Goal: Task Accomplishment & Management: Use online tool/utility

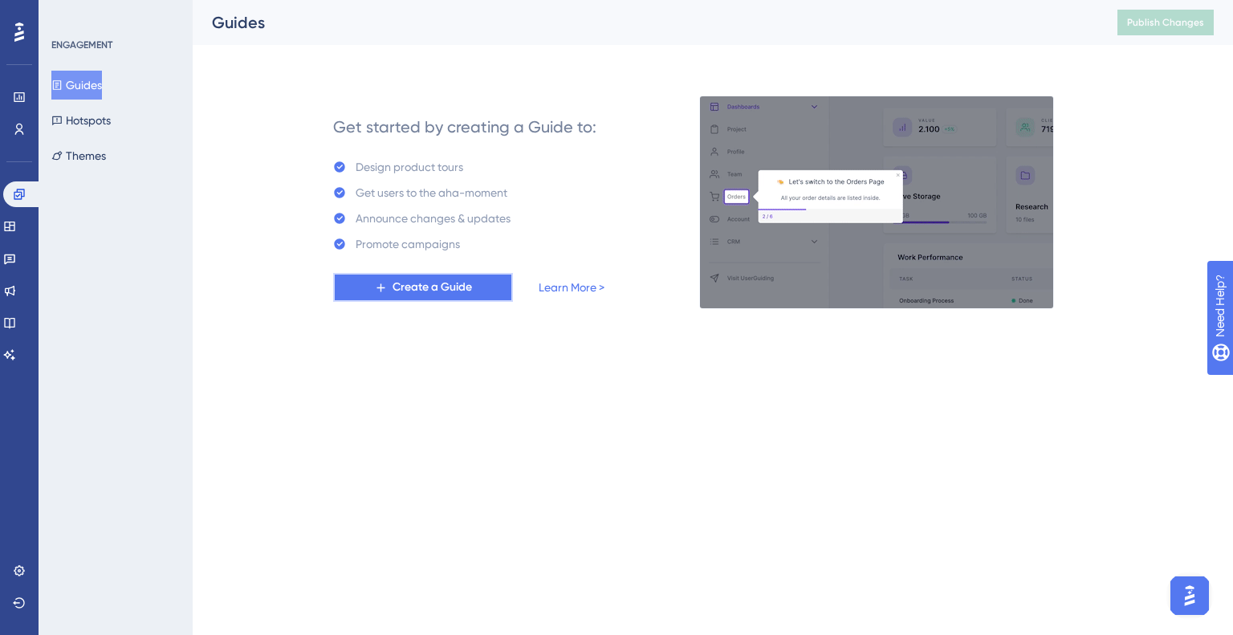
click at [382, 288] on icon at bounding box center [381, 288] width 14 height 14
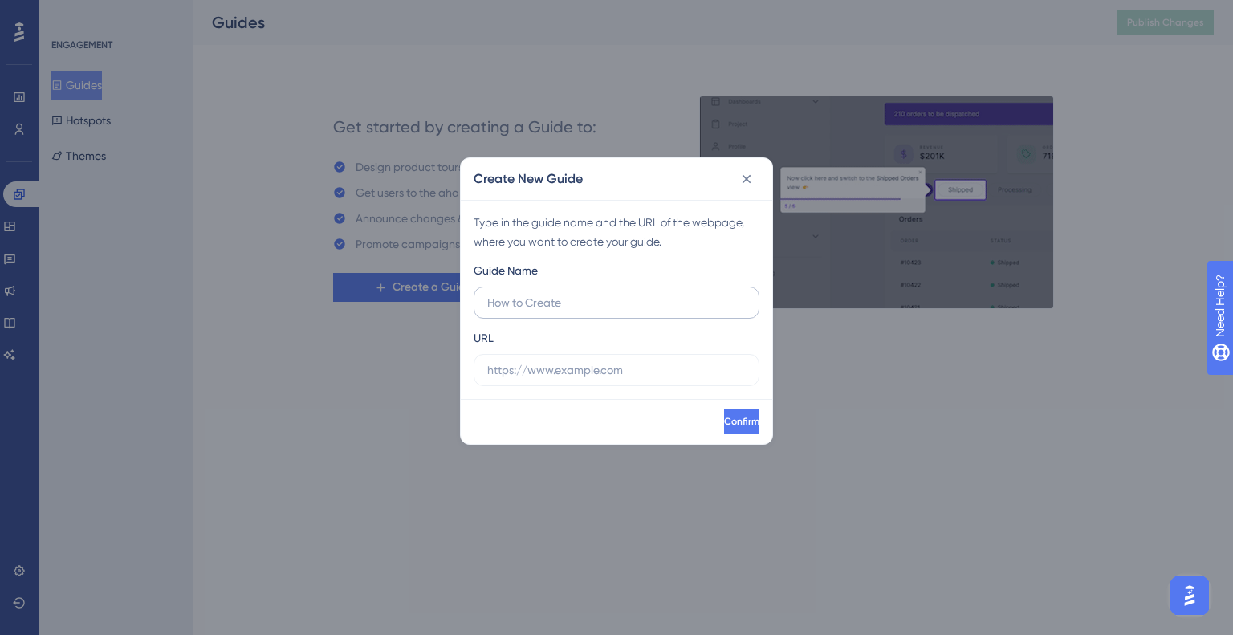
click at [619, 289] on label at bounding box center [617, 303] width 286 height 32
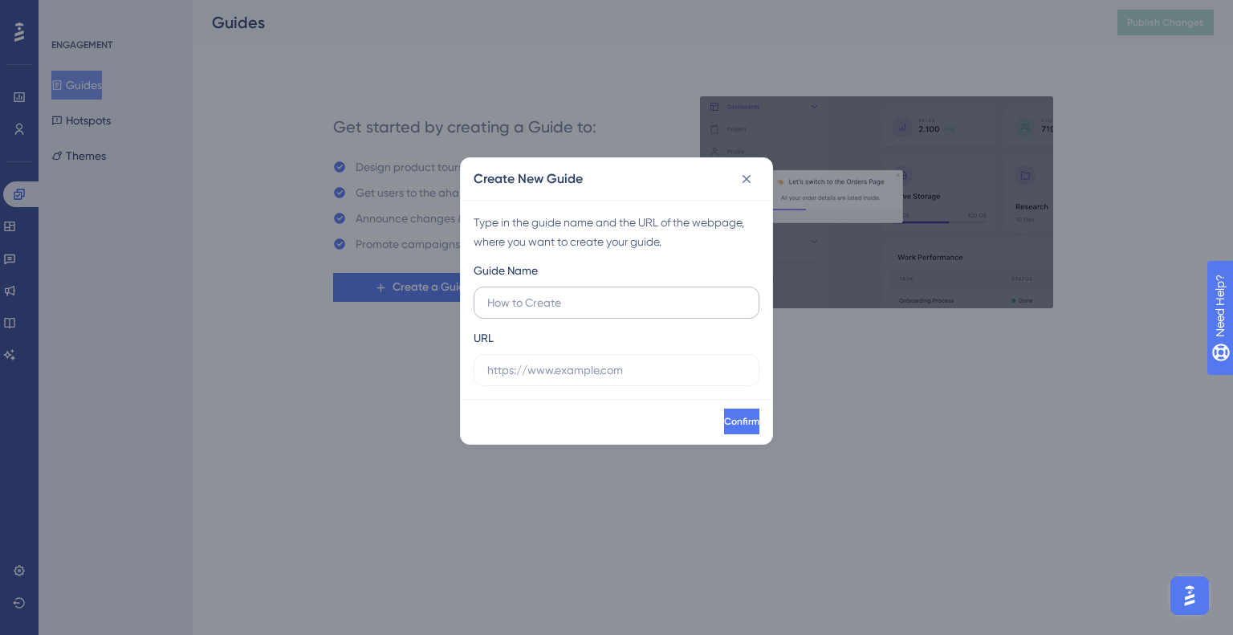
click at [619, 294] on input "text" at bounding box center [616, 303] width 259 height 18
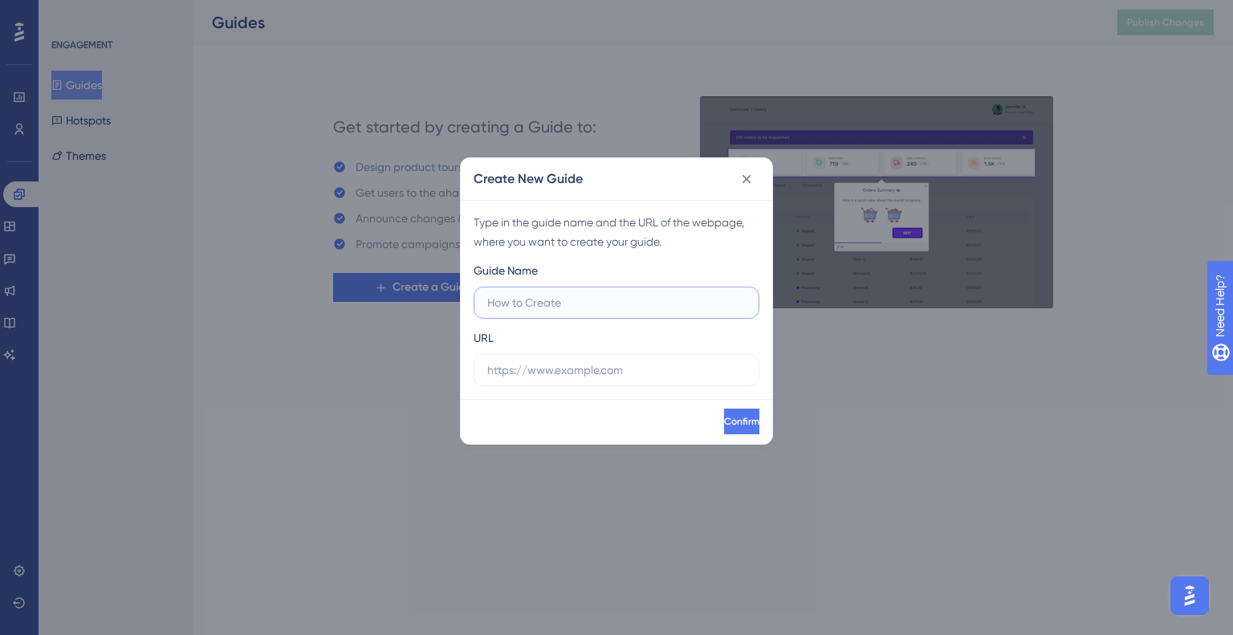
type input "C"
type input "Add Forms To An Encounter"
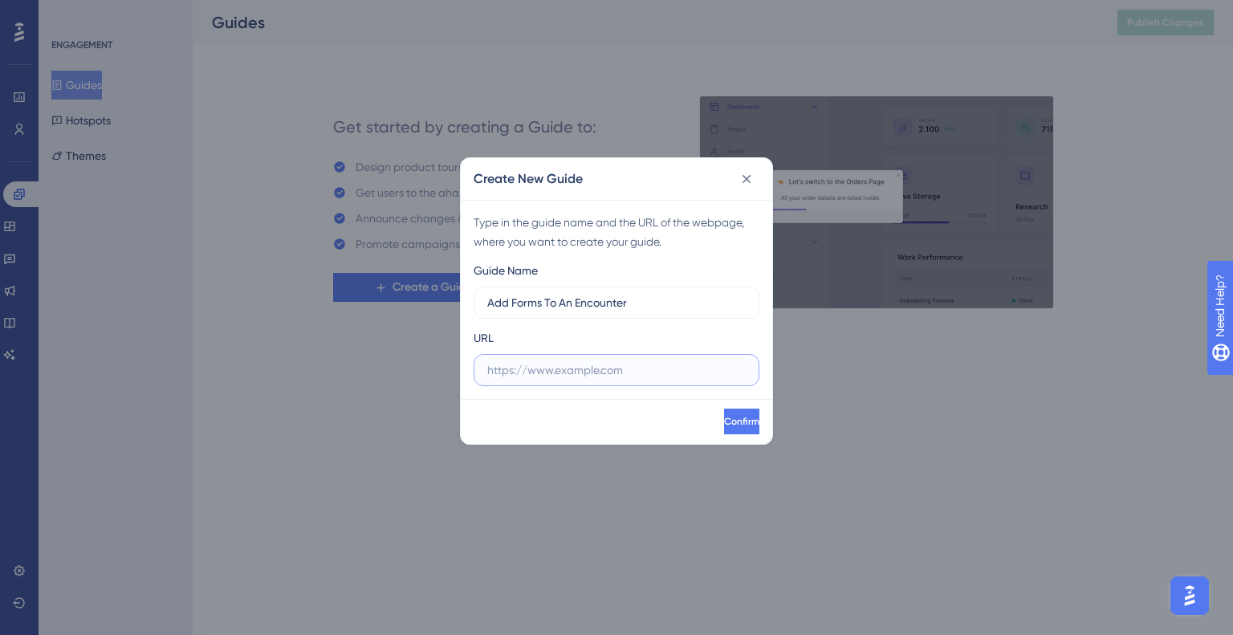
click at [646, 365] on input "text" at bounding box center [616, 370] width 259 height 18
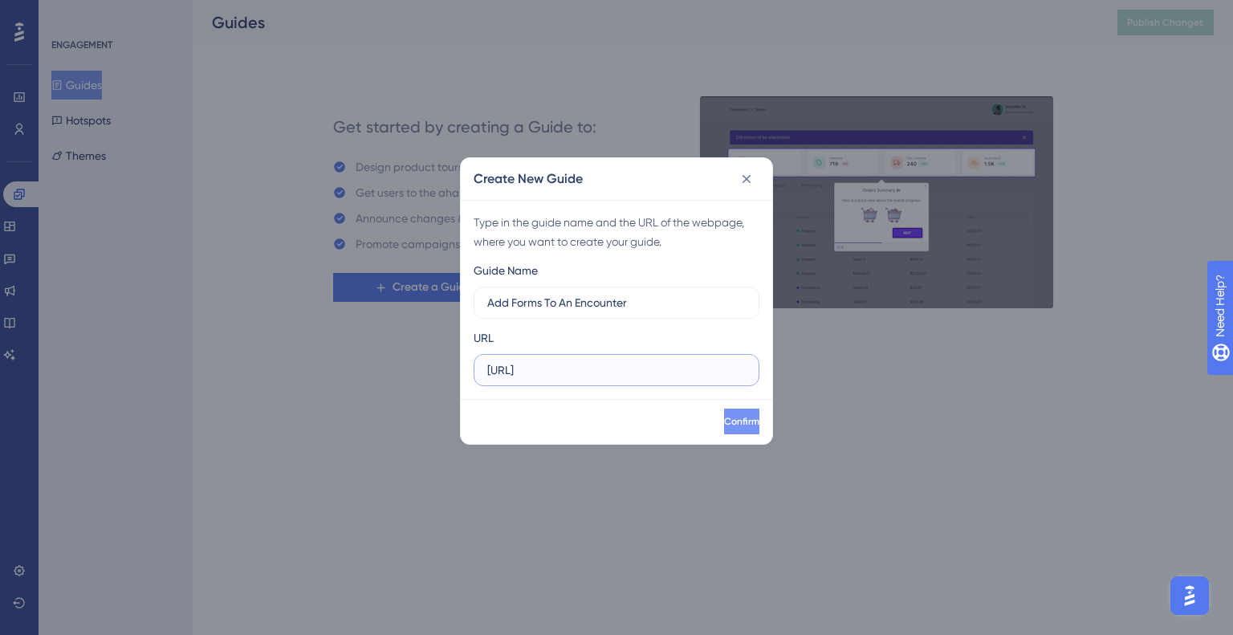
type input "[URL]"
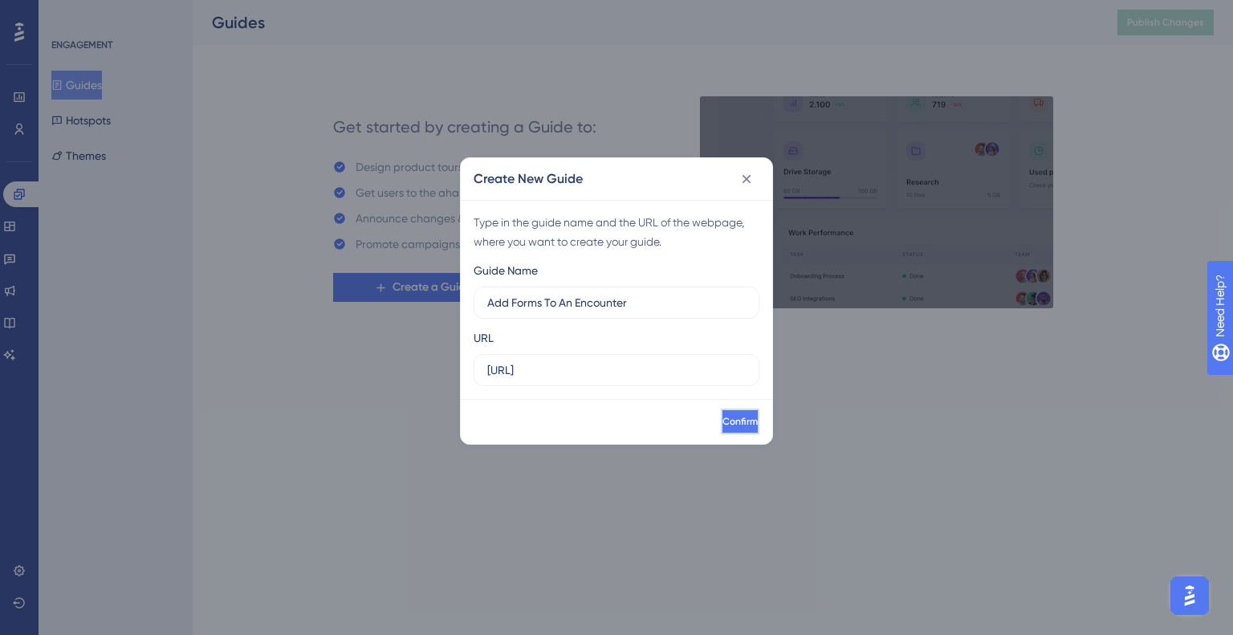
click at [745, 422] on button "Confirm" at bounding box center [740, 422] width 39 height 26
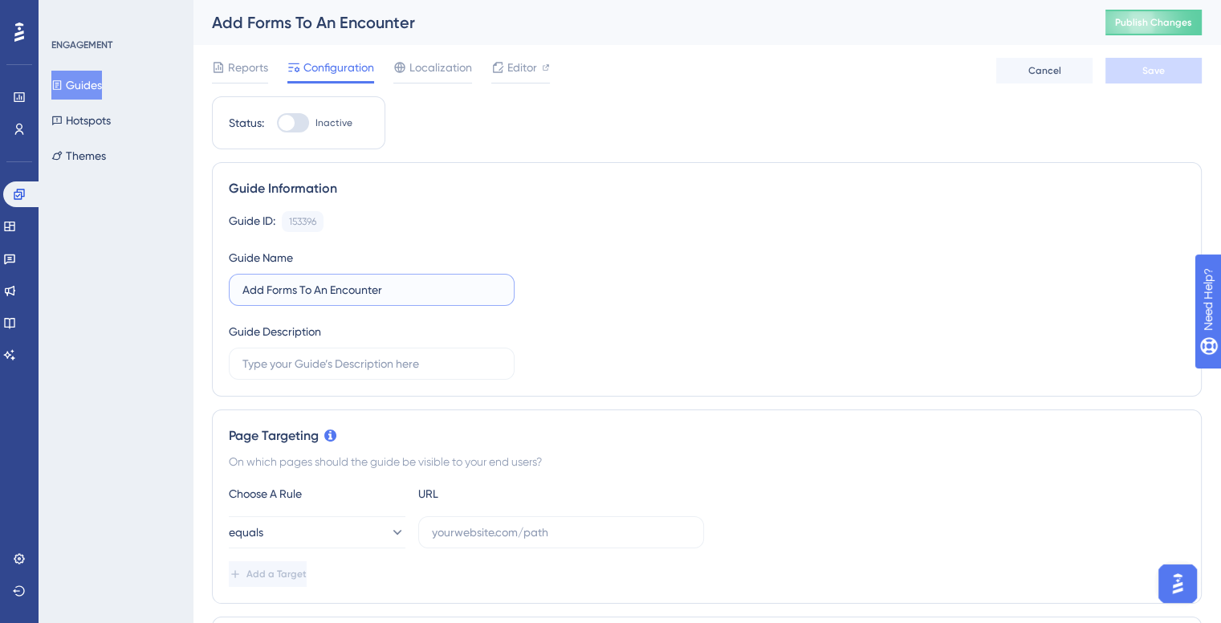
click at [326, 291] on input "Add Forms To An Encounter" at bounding box center [371, 290] width 259 height 18
click at [377, 279] on label "Define An Encounter Gridview" at bounding box center [372, 290] width 286 height 32
click at [377, 281] on input "Define An Encounter Gridview" at bounding box center [371, 290] width 259 height 18
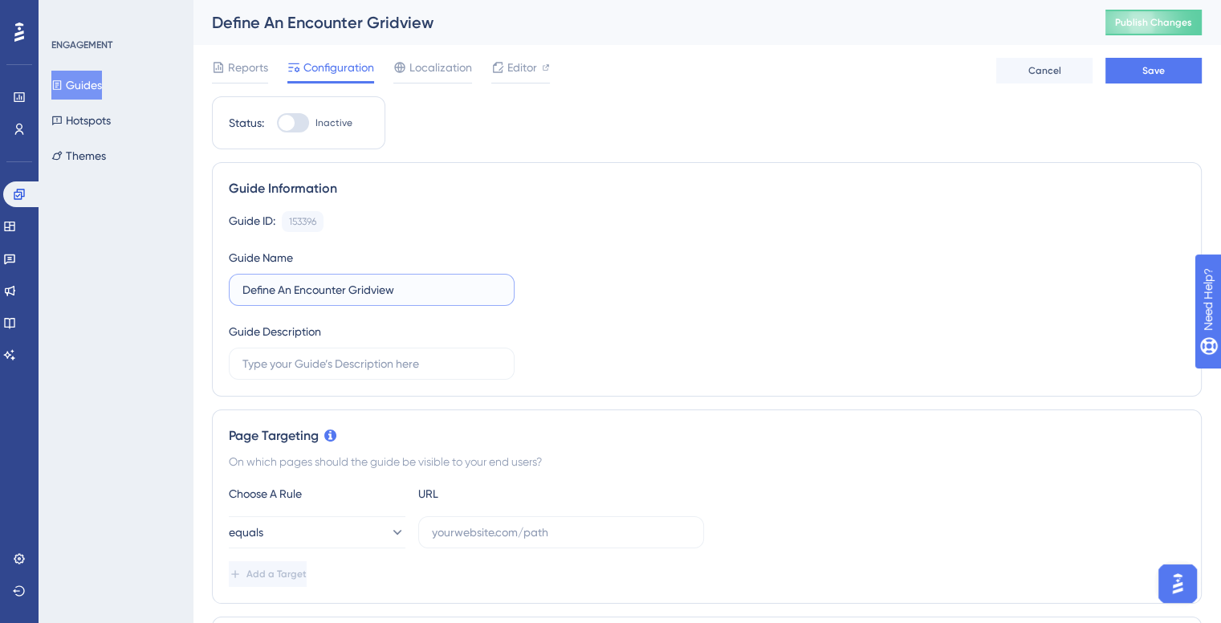
click at [376, 282] on input "Define An Encounter Gridview" at bounding box center [371, 290] width 259 height 18
click at [273, 291] on input "Define An Encounters Table View" at bounding box center [371, 290] width 259 height 18
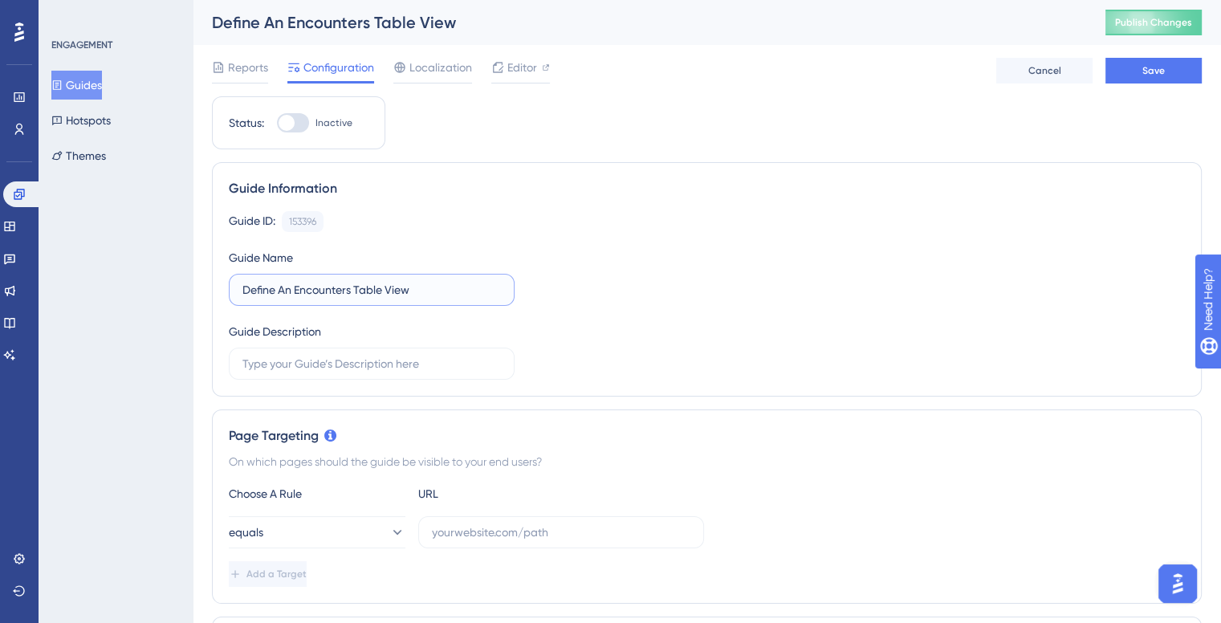
click at [273, 291] on input "Define An Encounters Table View" at bounding box center [371, 290] width 259 height 18
click at [275, 291] on input "Define An Encounters Table View" at bounding box center [371, 290] width 259 height 18
click at [283, 289] on input "Define An Encounters Table View" at bounding box center [371, 290] width 259 height 18
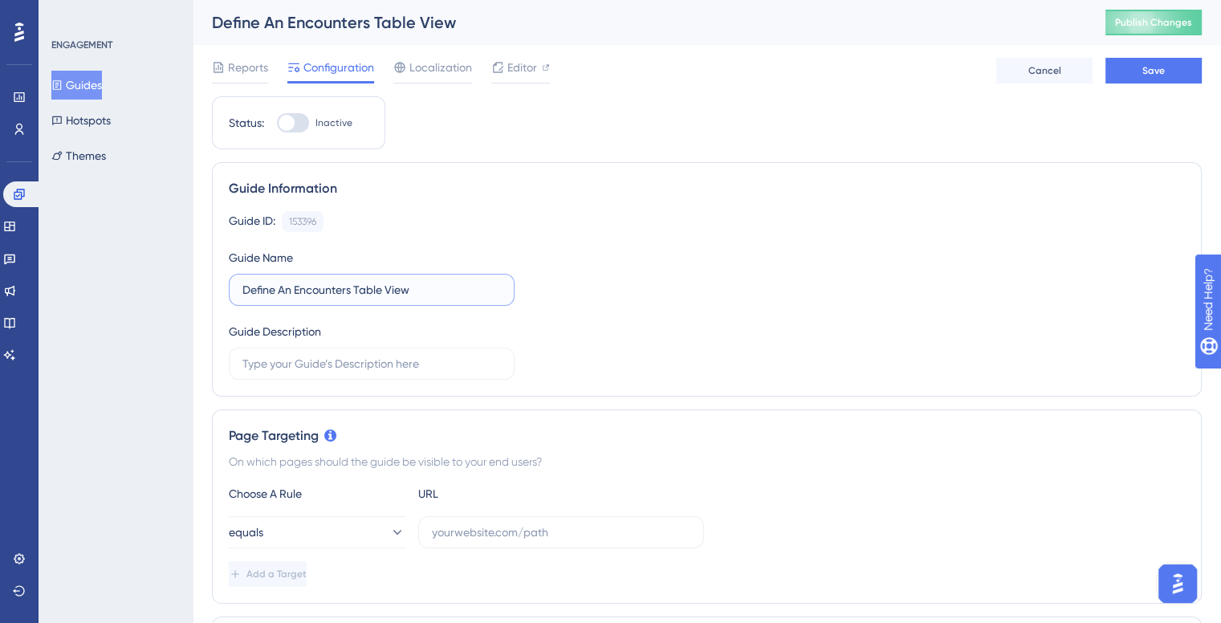
click at [283, 289] on input "Define An Encounters Table View" at bounding box center [371, 290] width 259 height 18
click at [371, 295] on input "Define An Encounters Table View" at bounding box center [371, 290] width 259 height 18
click at [383, 295] on input "Define An Encounters Table View" at bounding box center [371, 290] width 259 height 18
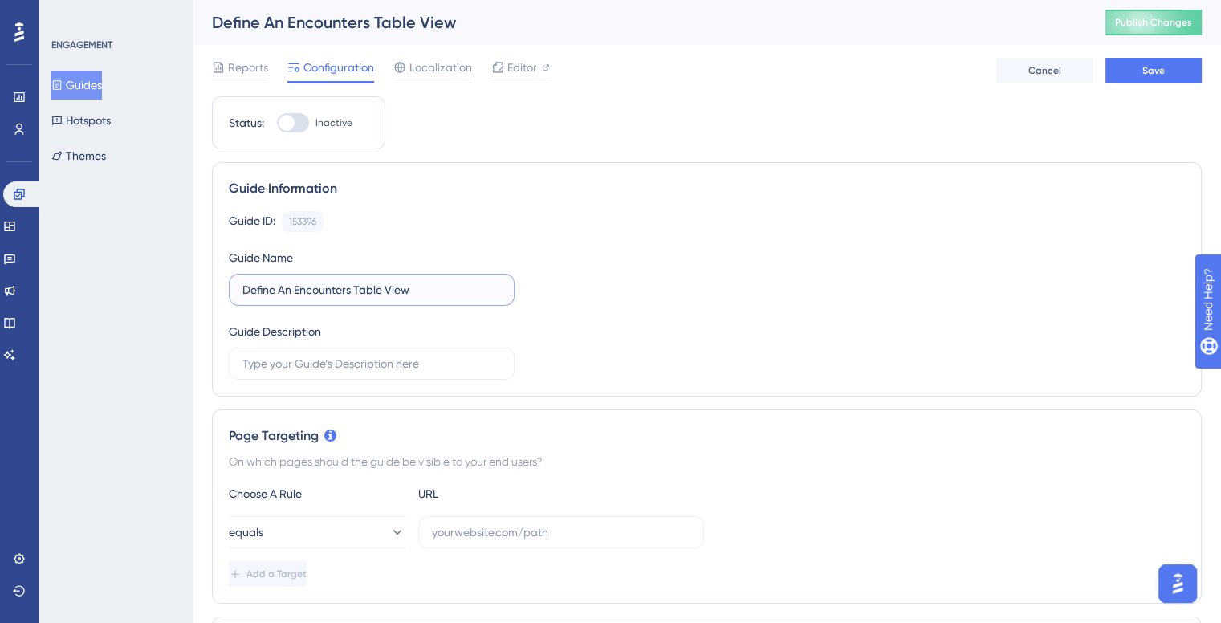
click at [383, 295] on input "Define An Encounters Table View" at bounding box center [371, 290] width 259 height 18
type input "Search For Patient Encounters"
click at [1151, 71] on span "Save" at bounding box center [1154, 70] width 22 height 13
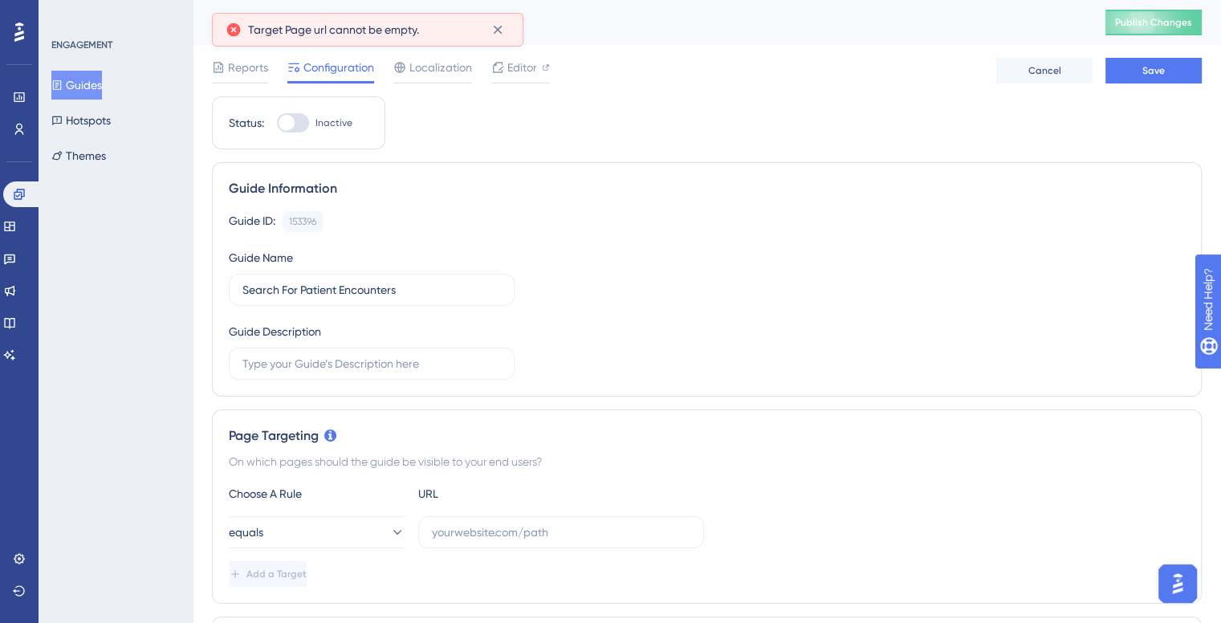
click at [389, 25] on span "Target Page url cannot be empty." at bounding box center [333, 29] width 171 height 19
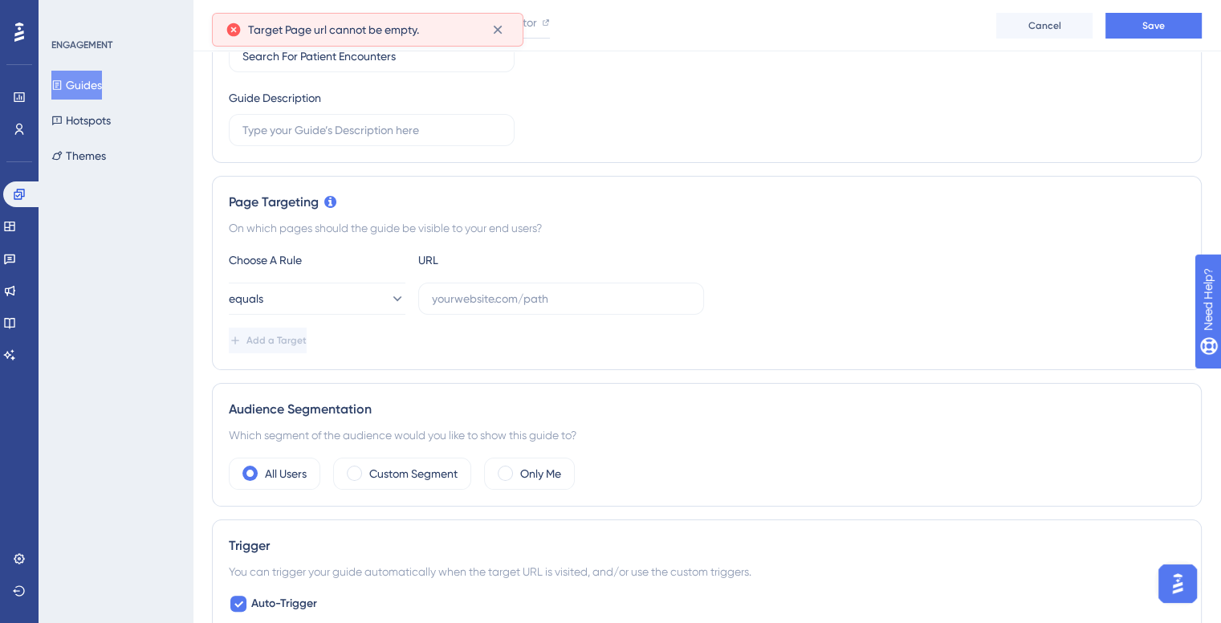
scroll to position [241, 0]
click at [504, 304] on input "text" at bounding box center [561, 298] width 259 height 18
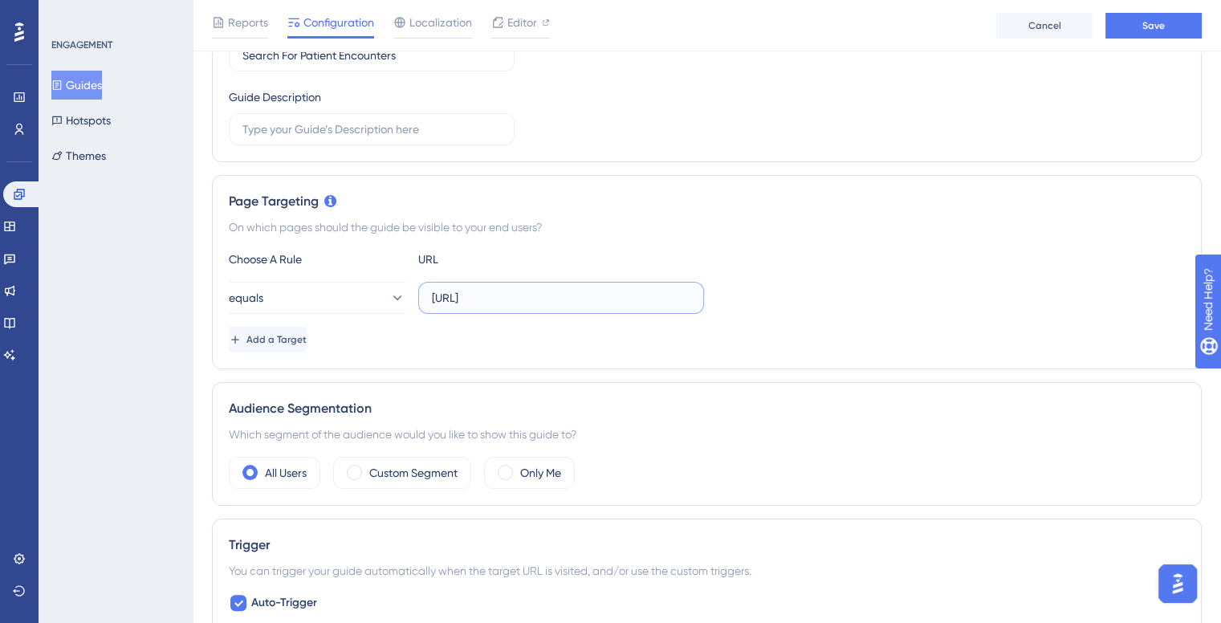
type input "[URL]"
click at [303, 342] on span "Add a Target" at bounding box center [278, 339] width 60 height 13
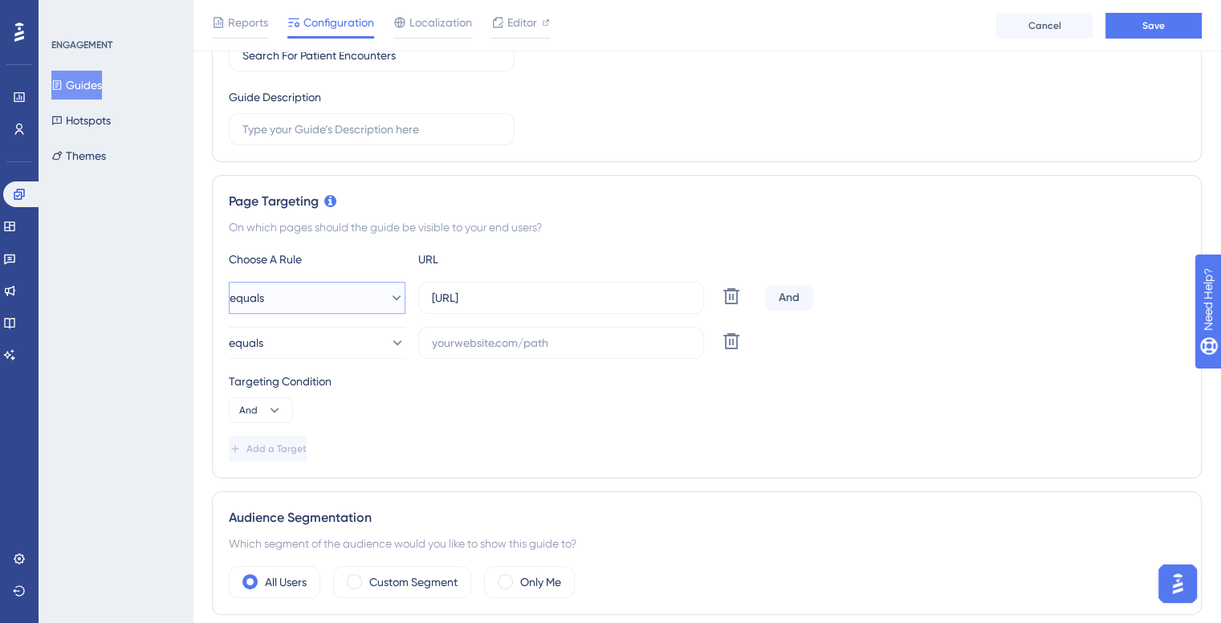
click at [298, 297] on button "equals" at bounding box center [317, 298] width 177 height 32
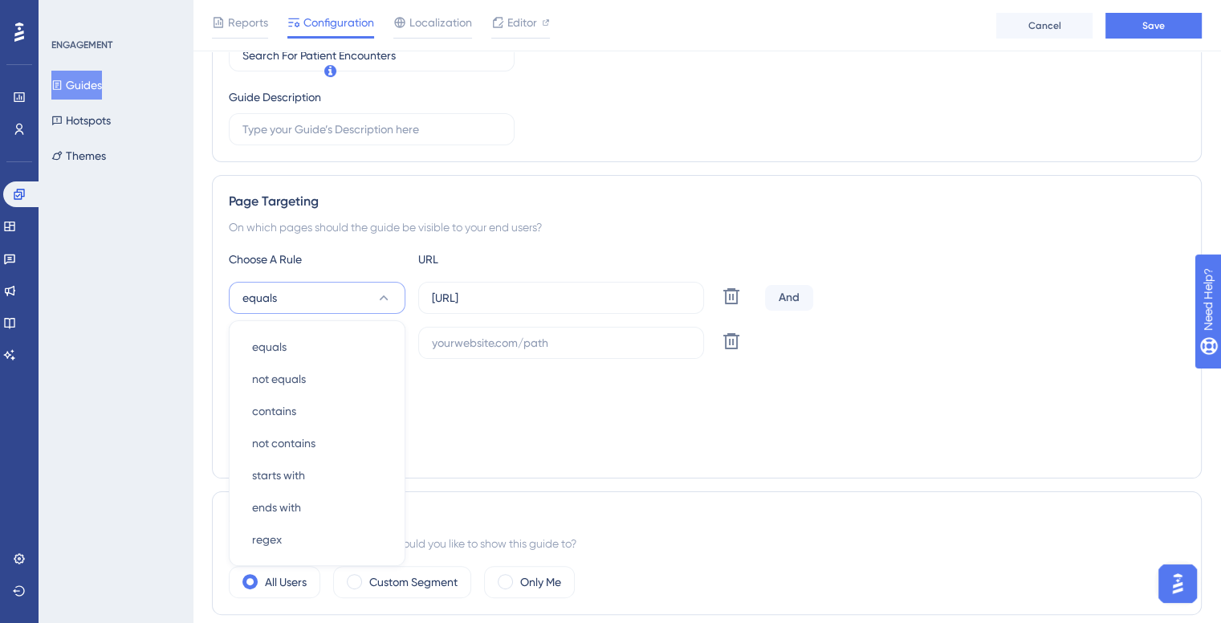
scroll to position [371, 0]
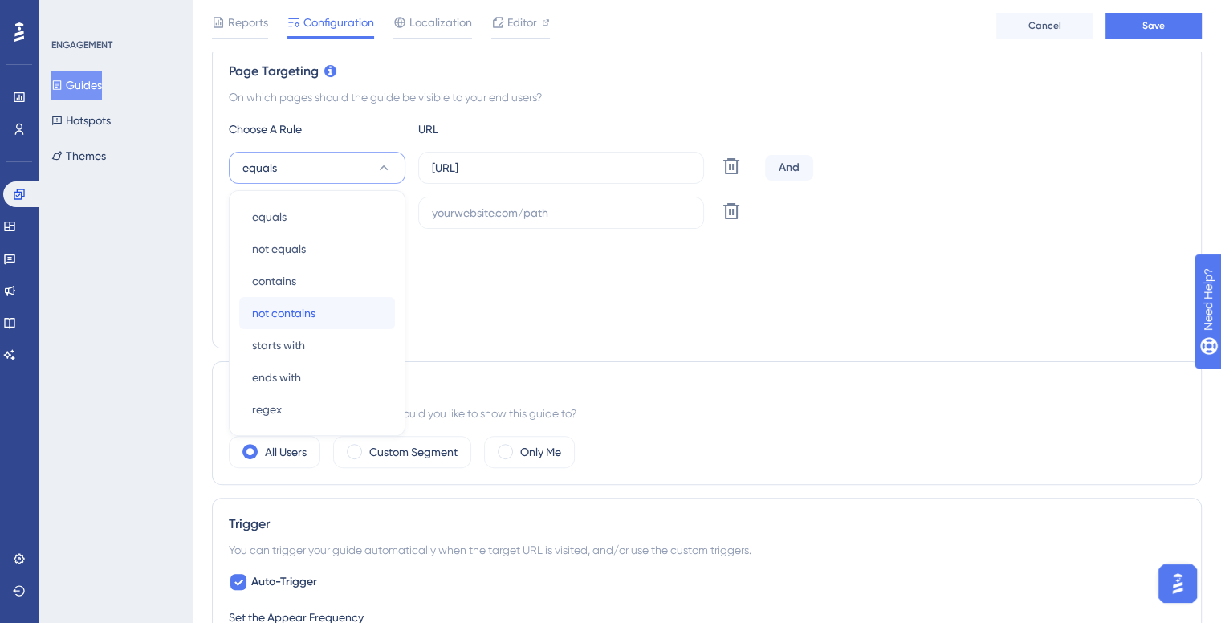
click at [298, 297] on div "not contains not contains" at bounding box center [317, 313] width 130 height 32
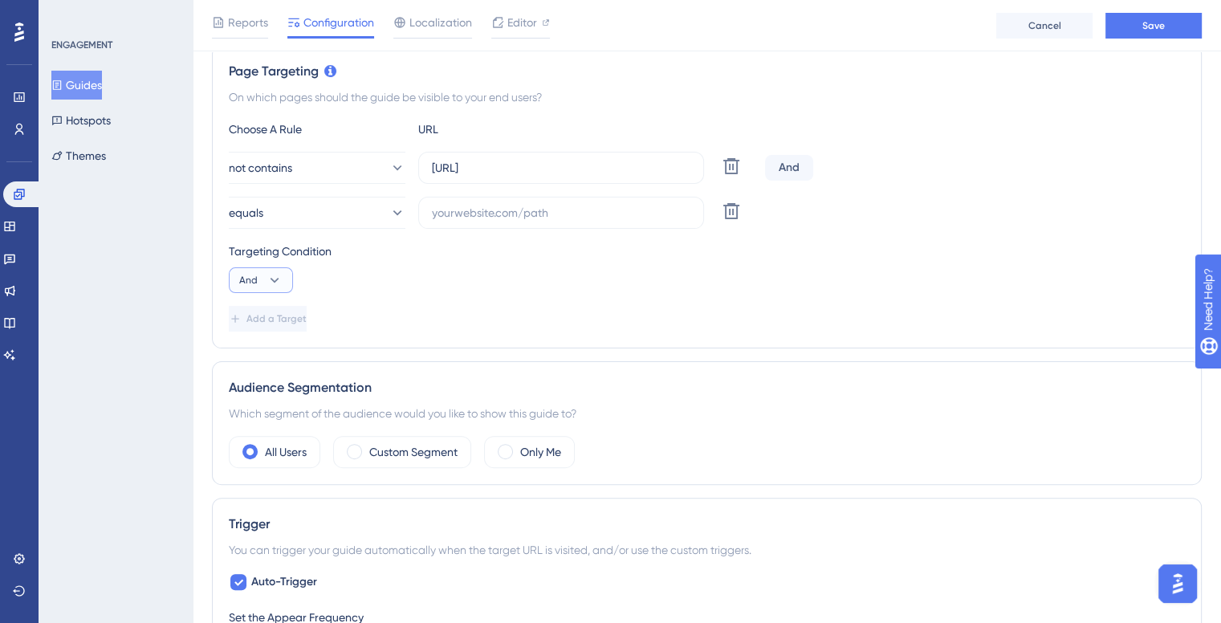
click at [258, 275] on button "And" at bounding box center [261, 280] width 64 height 26
click at [283, 371] on div "And And Or Or" at bounding box center [261, 341] width 64 height 85
click at [270, 352] on div "Or Or" at bounding box center [261, 358] width 31 height 32
click at [482, 202] on label at bounding box center [561, 213] width 286 height 32
click at [482, 204] on input "text" at bounding box center [561, 213] width 259 height 18
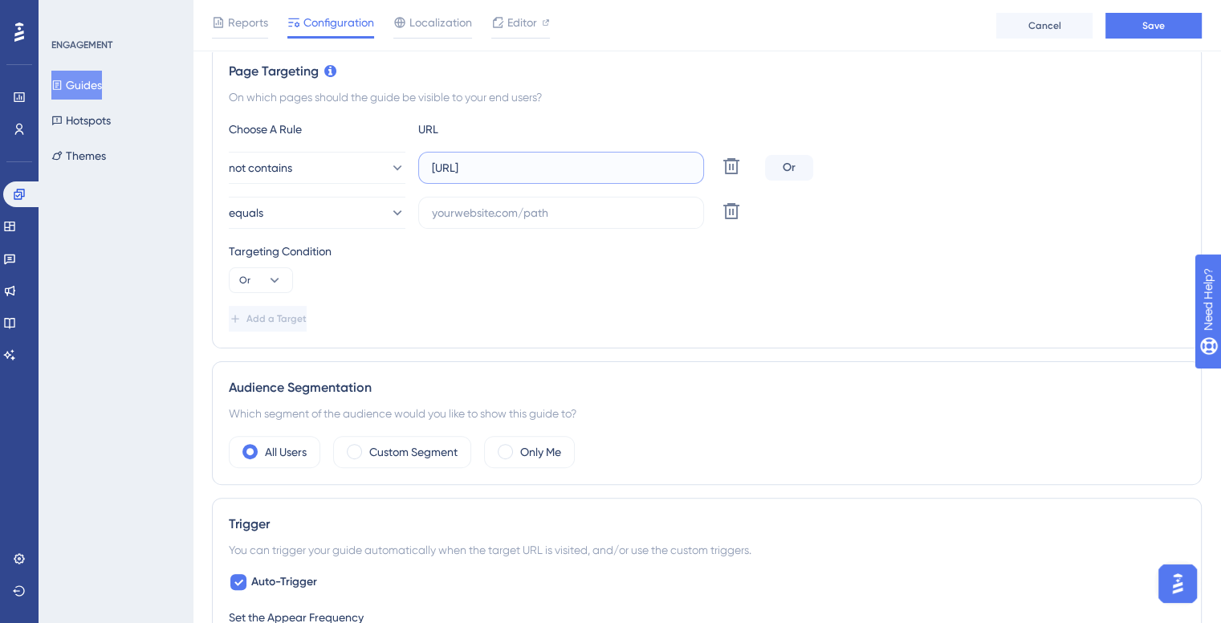
click at [540, 171] on input "[URL]" at bounding box center [561, 168] width 259 height 18
click at [491, 220] on input "text" at bounding box center [561, 213] width 259 height 18
paste input "[URL]"
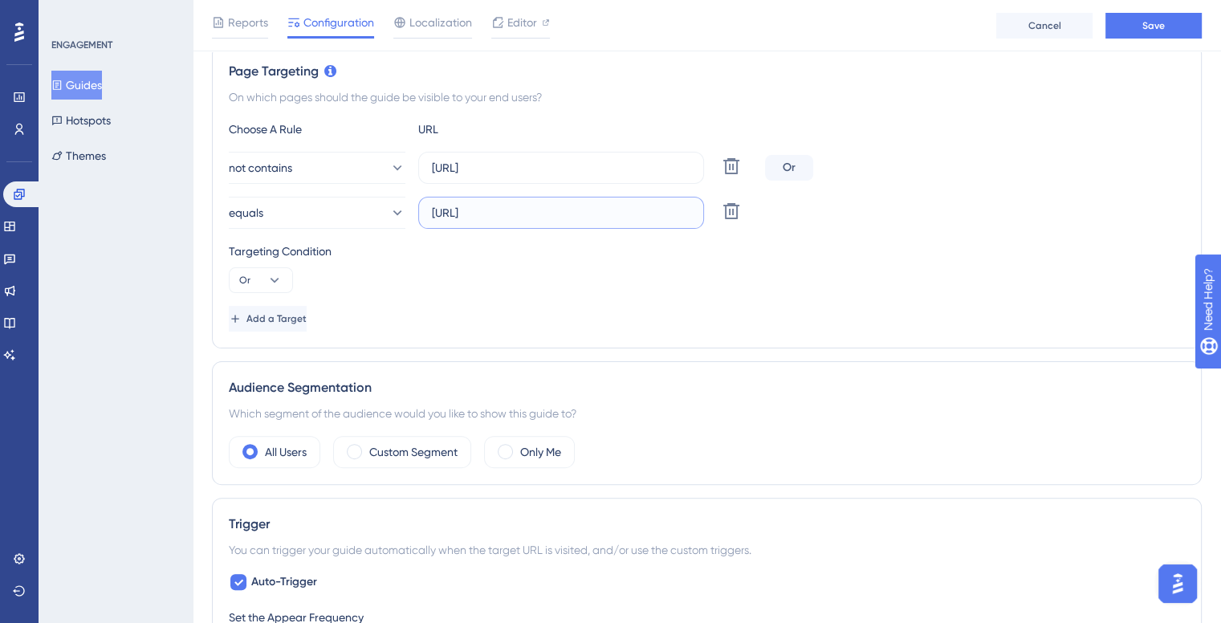
type input "[URL]"
click at [361, 312] on div "Add a Target" at bounding box center [707, 319] width 956 height 26
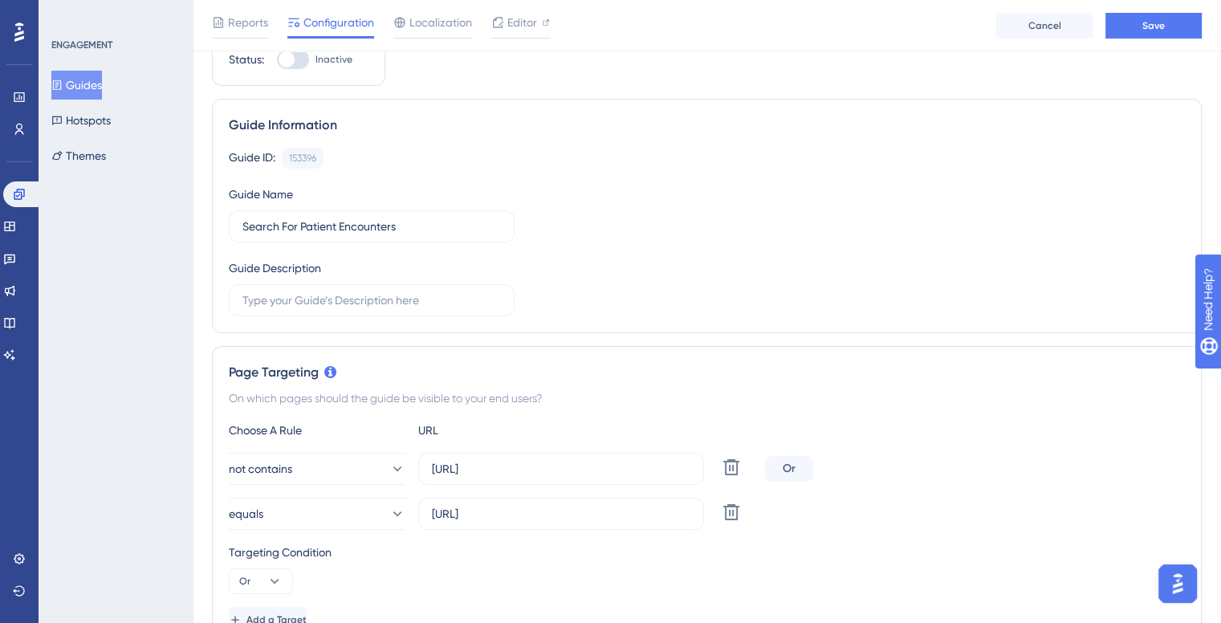
scroll to position [0, 0]
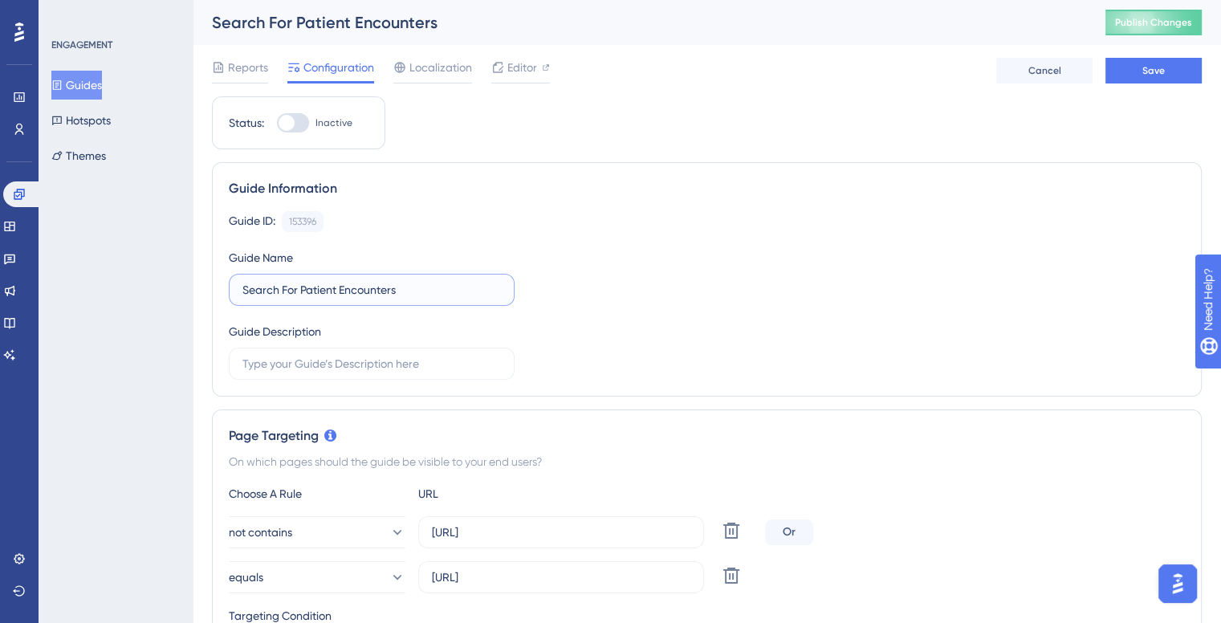
click at [301, 293] on input "Search For Patient Encounters" at bounding box center [371, 290] width 259 height 18
click at [304, 237] on div "Guide ID: 153396 Copy Guide Name Search For Patient Encounters Guide Description" at bounding box center [707, 295] width 956 height 169
click at [298, 128] on div at bounding box center [293, 122] width 32 height 19
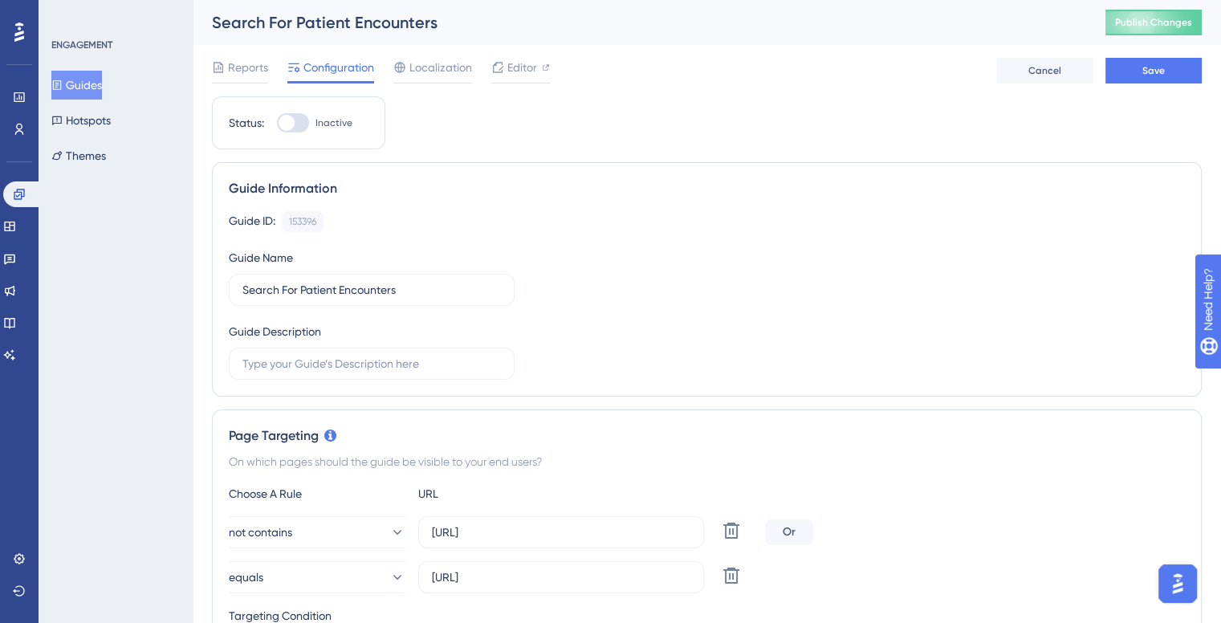
click at [277, 124] on input "Inactive" at bounding box center [276, 123] width 1 height 1
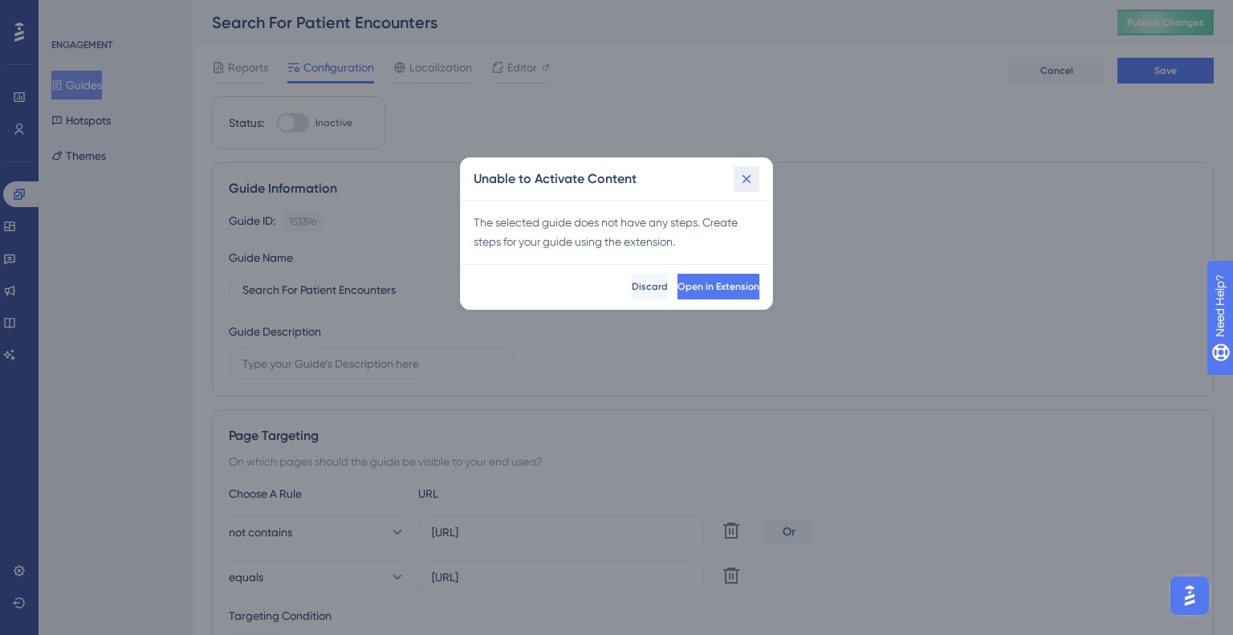
click at [742, 169] on button at bounding box center [747, 179] width 26 height 26
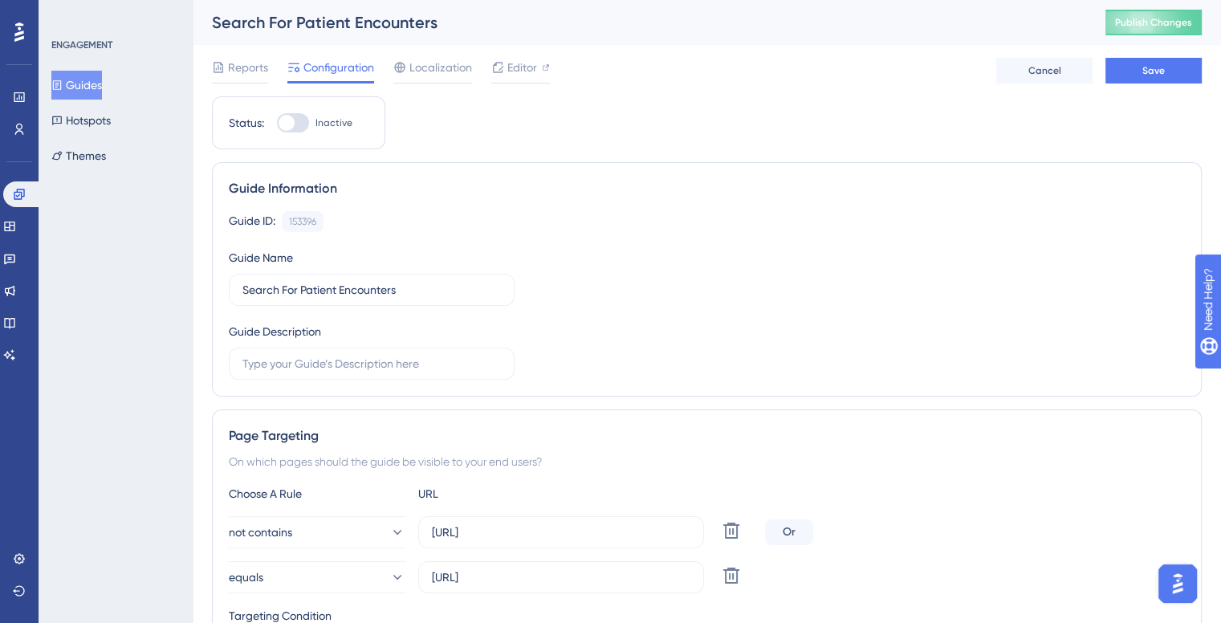
click at [1164, 55] on div "Reports Configuration Localization Editor Cancel Save" at bounding box center [707, 70] width 990 height 51
click at [1161, 67] on span "Save" at bounding box center [1154, 70] width 22 height 13
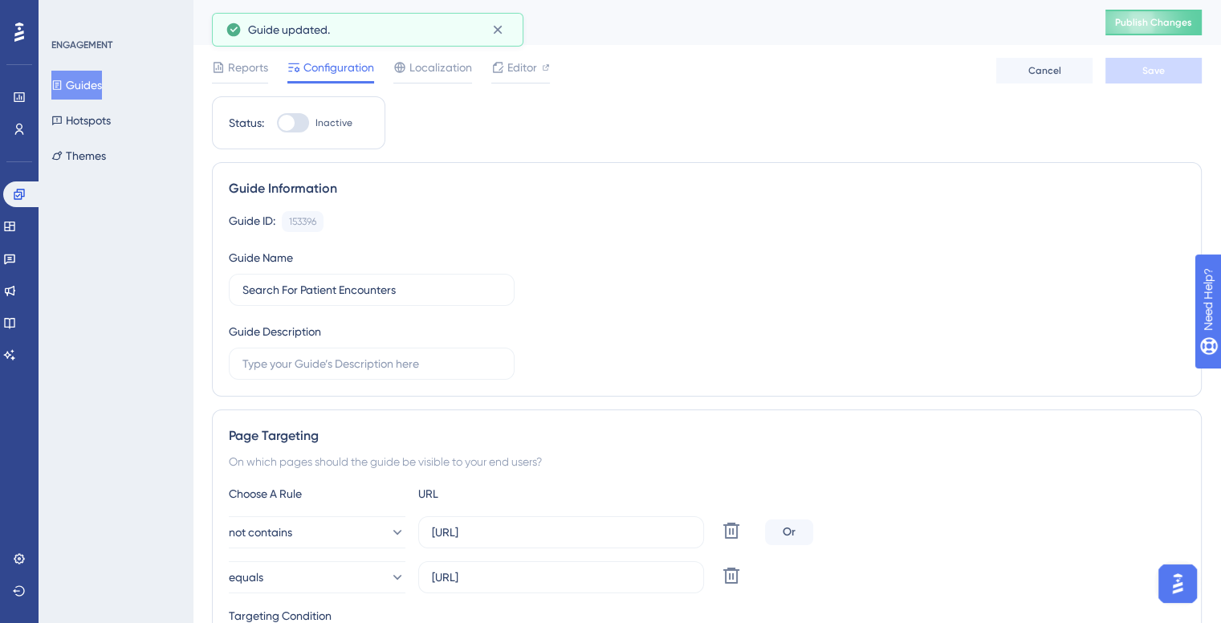
click at [292, 121] on div at bounding box center [287, 123] width 16 height 16
click at [277, 123] on input "Inactive" at bounding box center [276, 123] width 1 height 1
checkbox input "false"
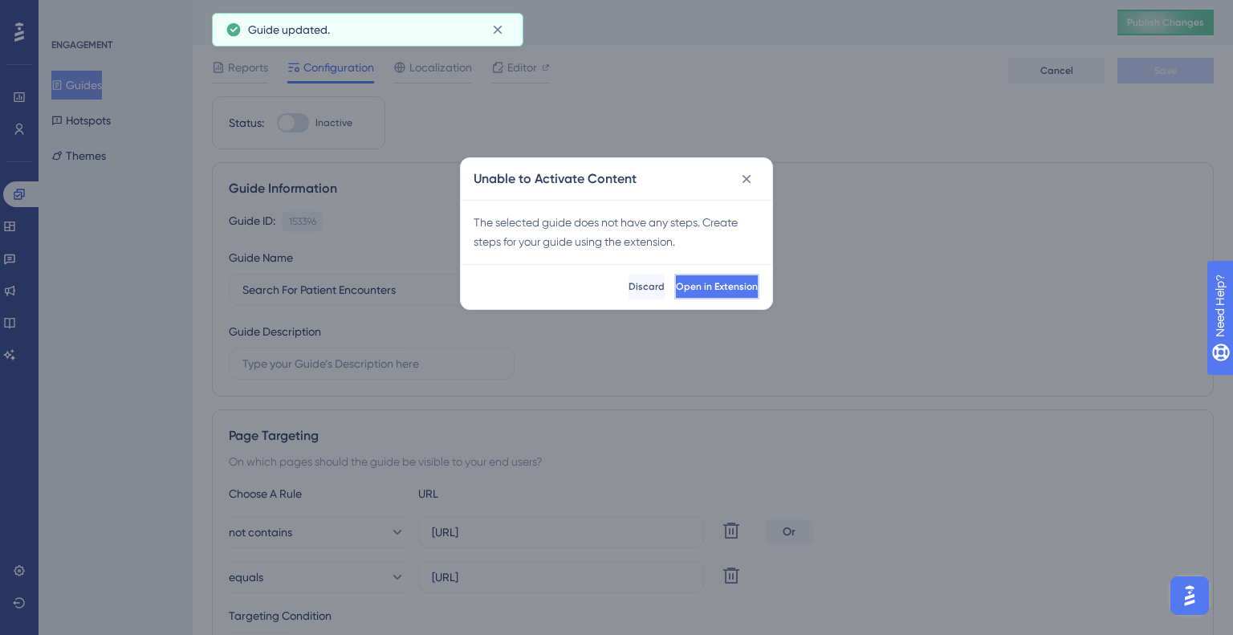
drag, startPoint x: 735, startPoint y: 288, endPoint x: 723, endPoint y: 283, distance: 13.0
click at [732, 288] on button "Open in Extension" at bounding box center [716, 287] width 85 height 26
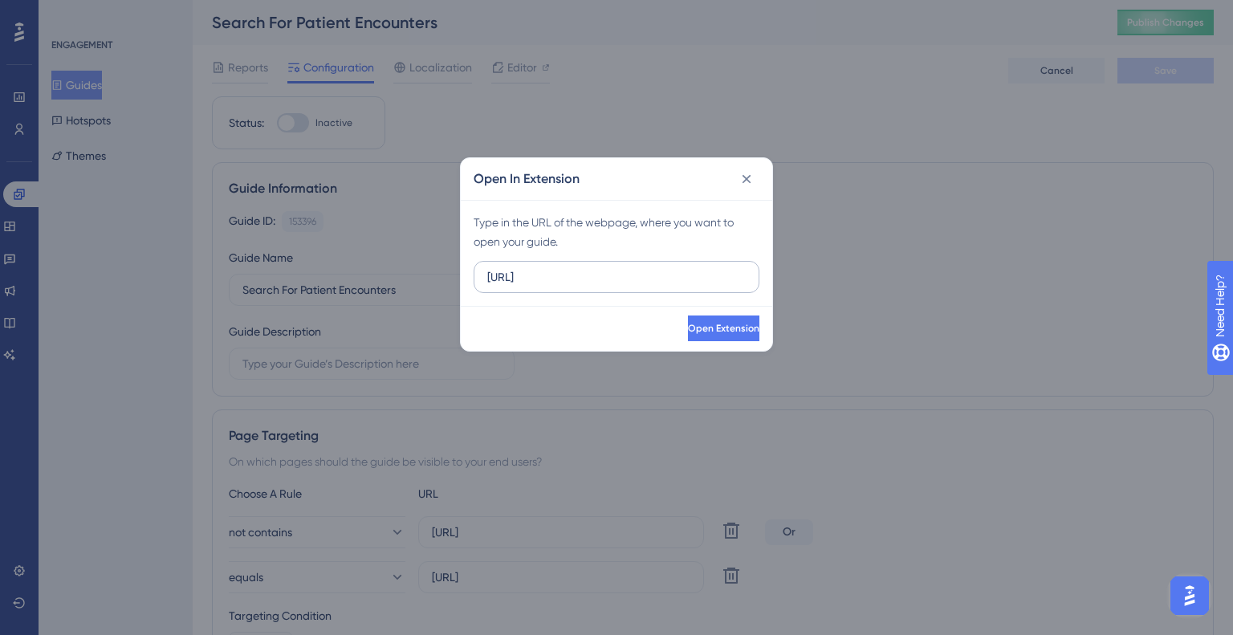
type input "[URL]"
click at [688, 322] on span "Open Extension" at bounding box center [722, 328] width 71 height 13
drag, startPoint x: 752, startPoint y: 333, endPoint x: 744, endPoint y: 329, distance: 9.7
click at [744, 329] on button "Open Extension" at bounding box center [723, 329] width 71 height 26
click at [740, 181] on icon at bounding box center [747, 179] width 16 height 16
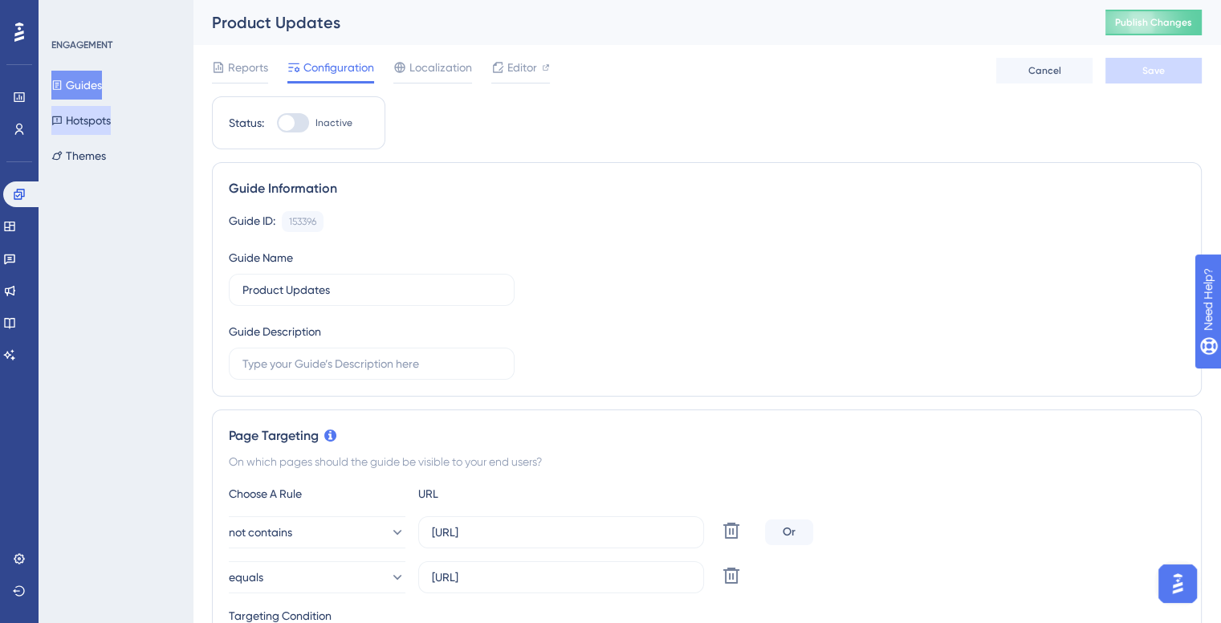
click at [97, 130] on button "Hotspots" at bounding box center [80, 120] width 59 height 29
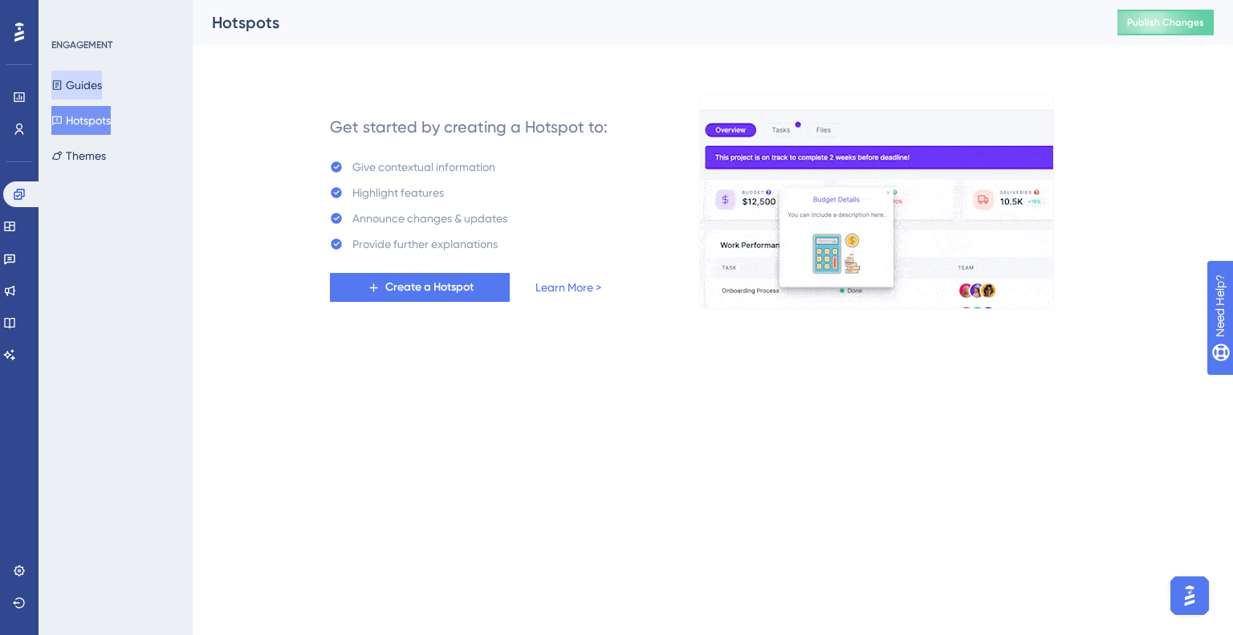
click at [102, 86] on button "Guides" at bounding box center [76, 85] width 51 height 29
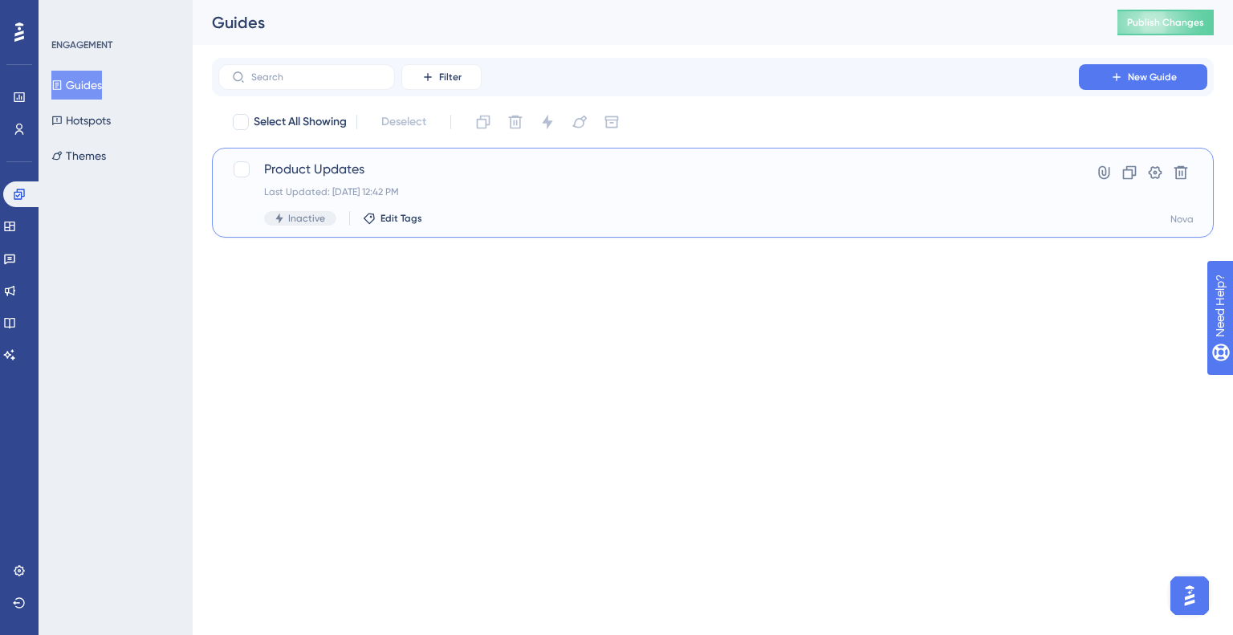
click at [305, 177] on span "Product Updates" at bounding box center [648, 169] width 769 height 19
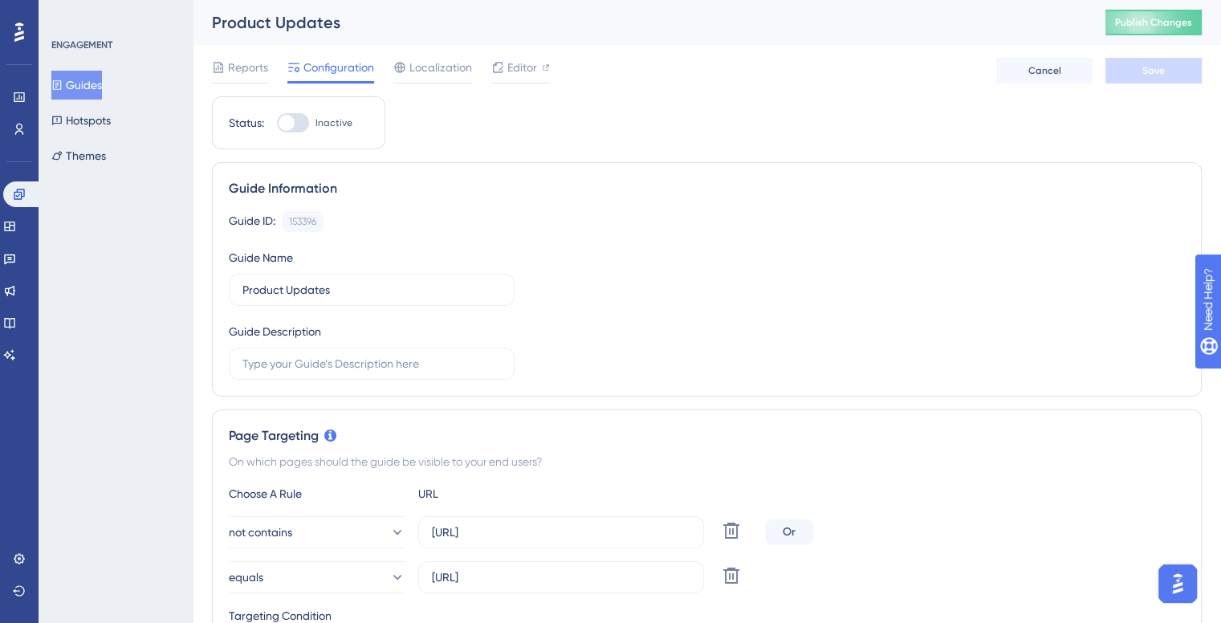
click at [302, 117] on div at bounding box center [293, 122] width 32 height 19
click at [277, 123] on input "Inactive" at bounding box center [276, 123] width 1 height 1
checkbox input "true"
click at [1137, 76] on button "Save" at bounding box center [1154, 71] width 96 height 26
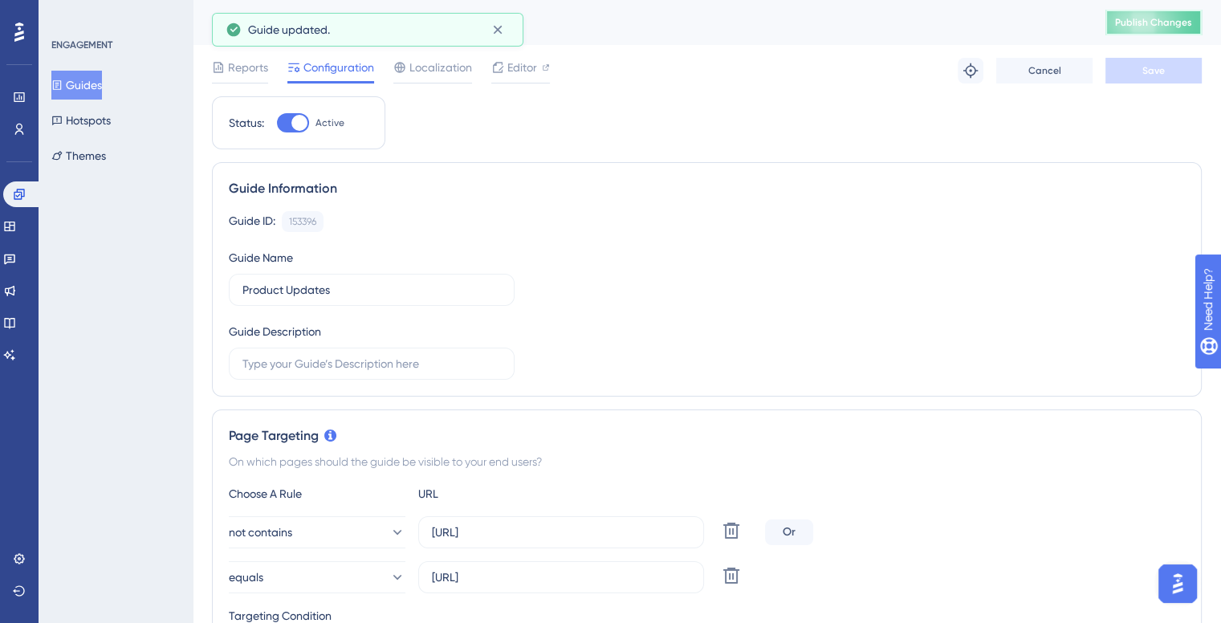
click at [1143, 25] on span "Publish Changes" at bounding box center [1153, 22] width 77 height 13
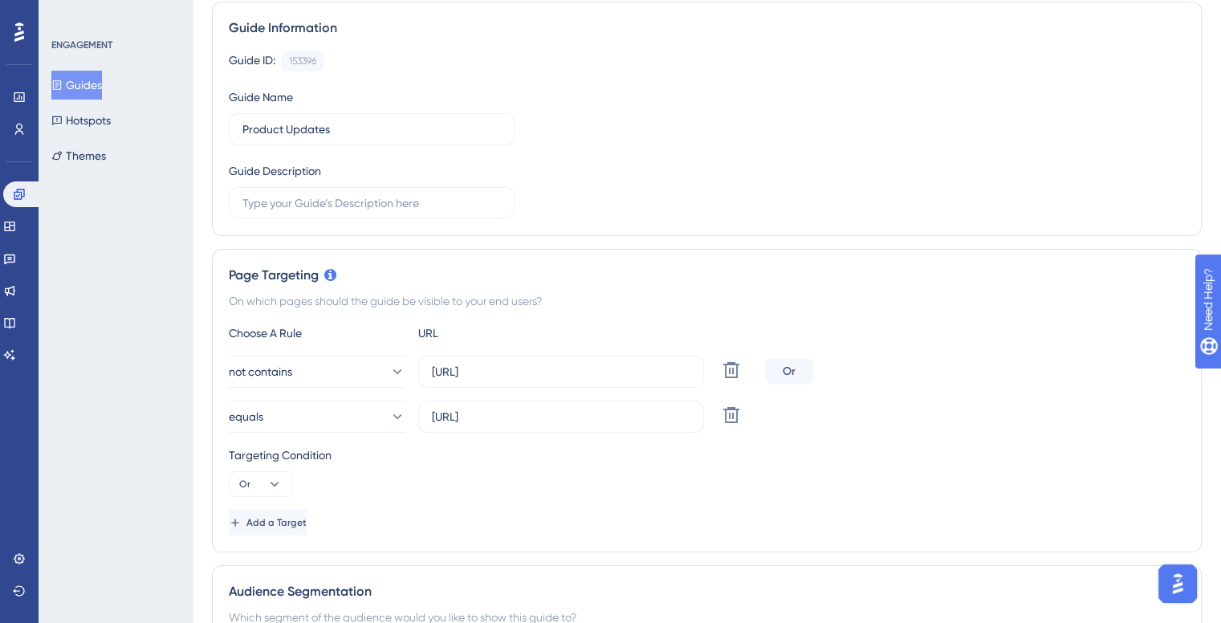
scroll to position [241, 0]
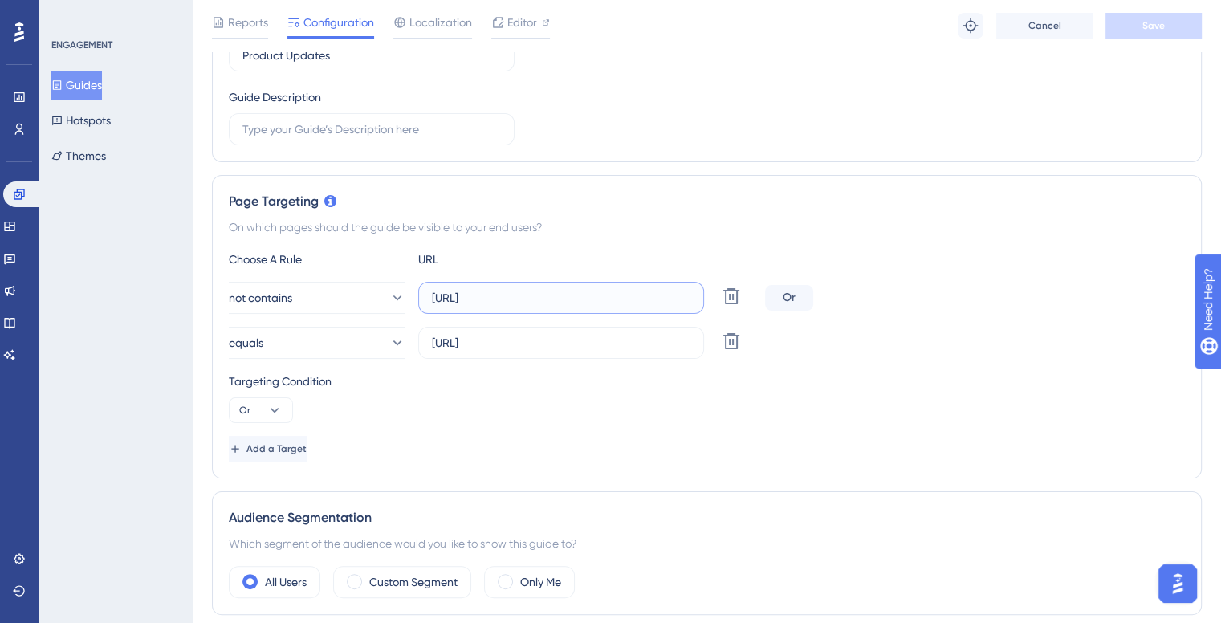
click at [621, 305] on input "[URL]" at bounding box center [561, 298] width 259 height 18
click at [622, 305] on input "[URL]" at bounding box center [561, 298] width 259 height 18
drag, startPoint x: 643, startPoint y: 346, endPoint x: 437, endPoint y: 336, distance: 206.6
click at [439, 336] on input "[URL]" at bounding box center [561, 343] width 259 height 18
click at [716, 344] on div "equals [URL] Delete" at bounding box center [494, 343] width 530 height 32
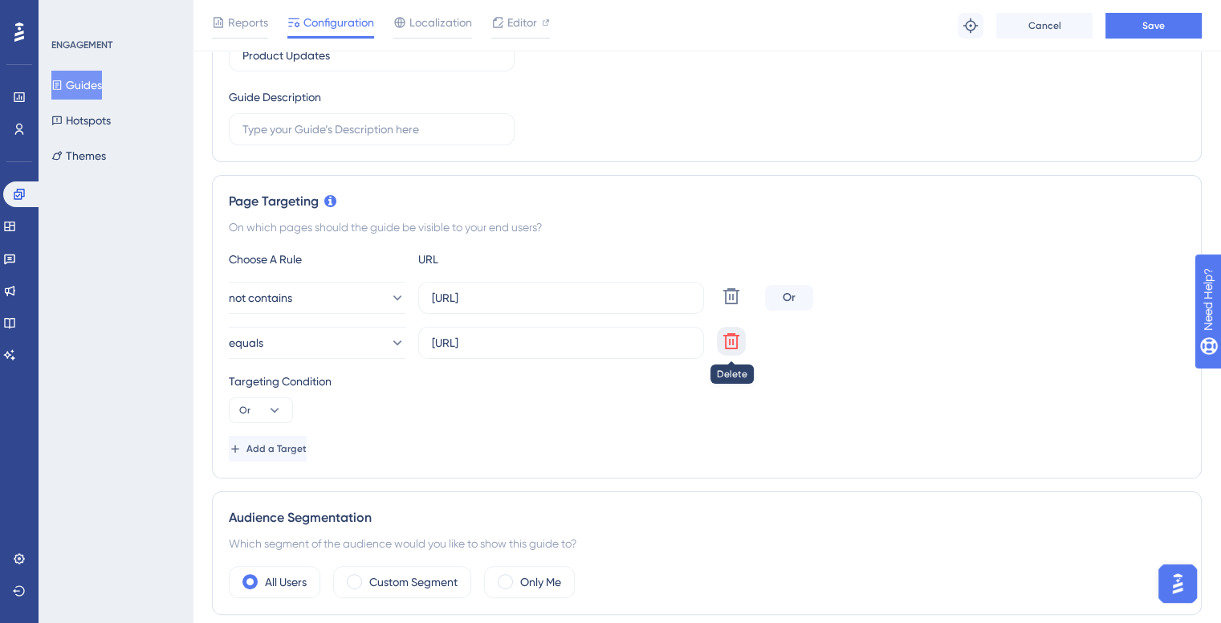
click at [731, 340] on icon at bounding box center [731, 341] width 19 height 19
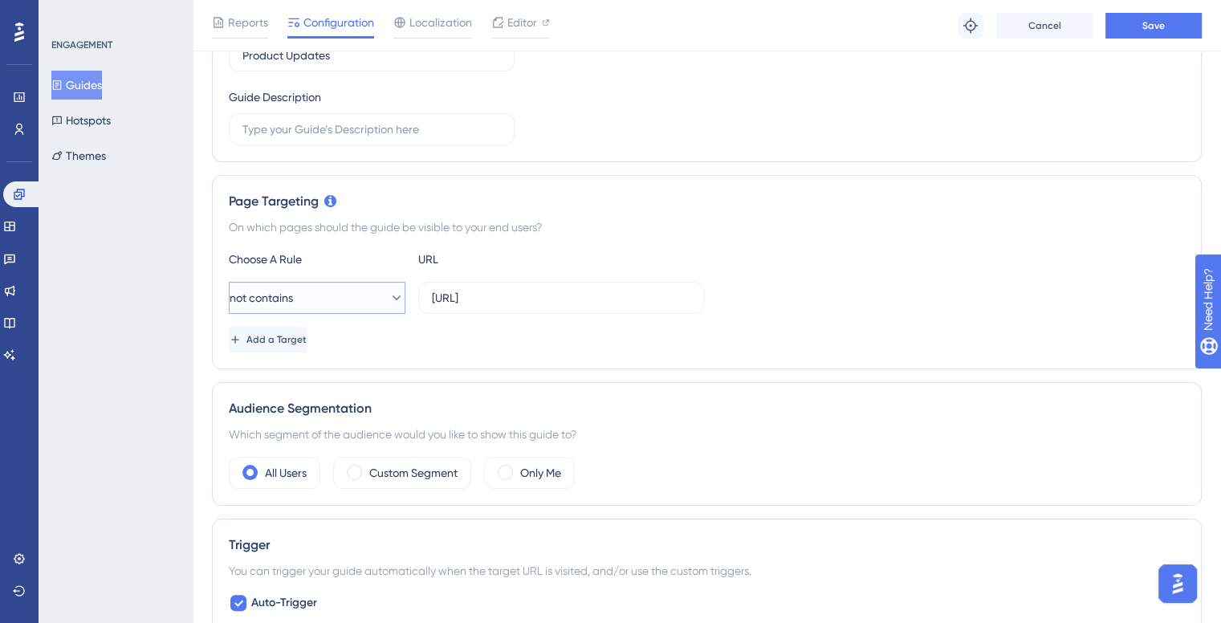
click at [283, 298] on span "not contains" at bounding box center [261, 297] width 63 height 19
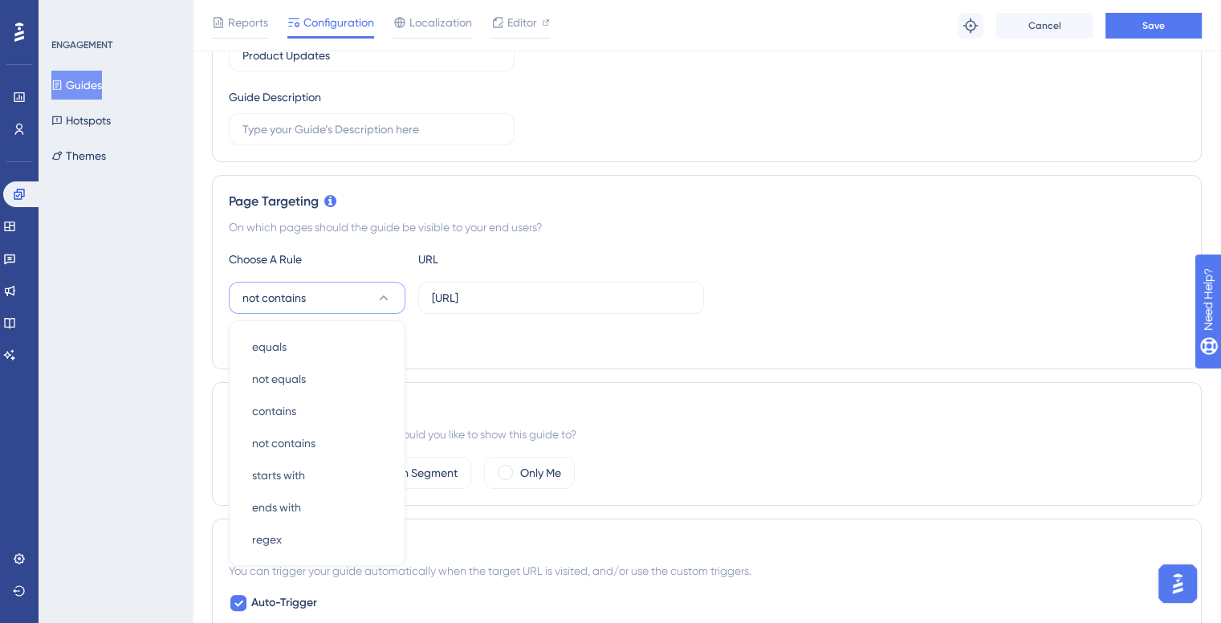
scroll to position [371, 0]
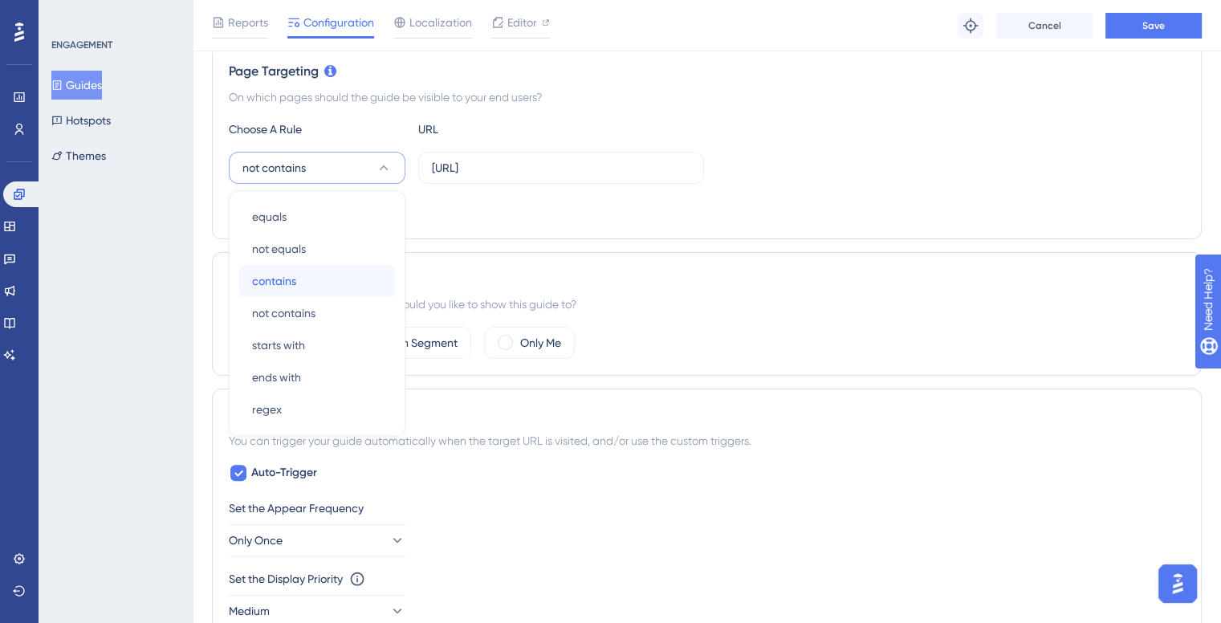
click at [286, 281] on span "contains" at bounding box center [274, 280] width 44 height 19
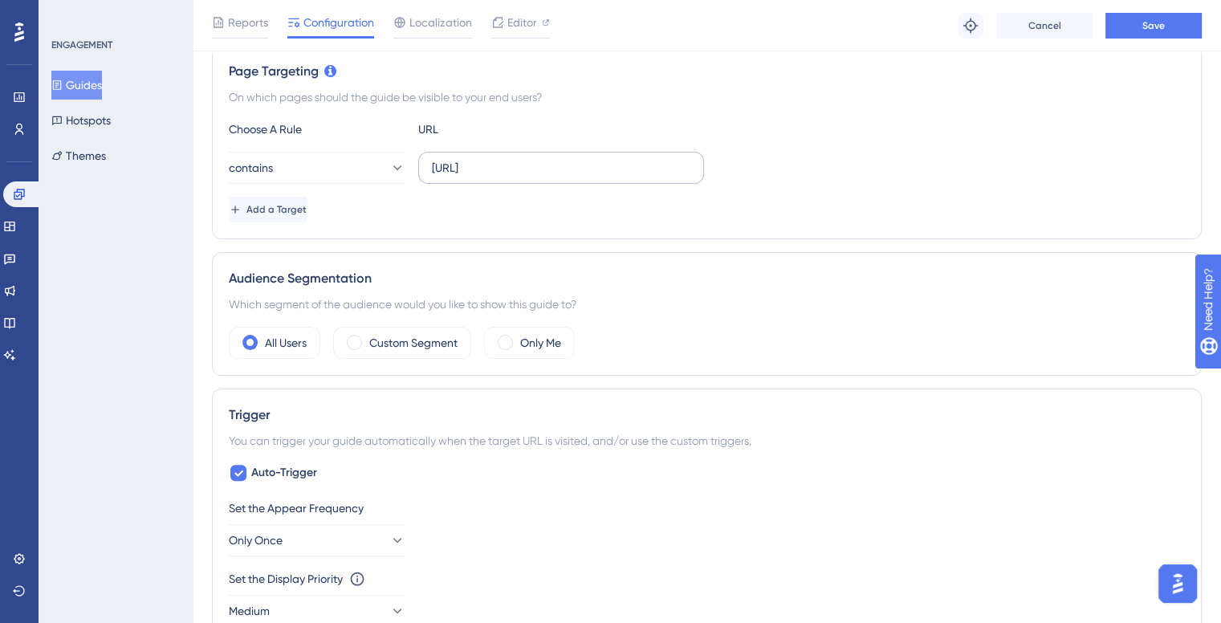
click at [633, 179] on label "[URL]" at bounding box center [561, 168] width 286 height 32
click at [633, 177] on input "[URL]" at bounding box center [561, 168] width 259 height 18
click at [1155, 24] on span "Save" at bounding box center [1154, 25] width 22 height 13
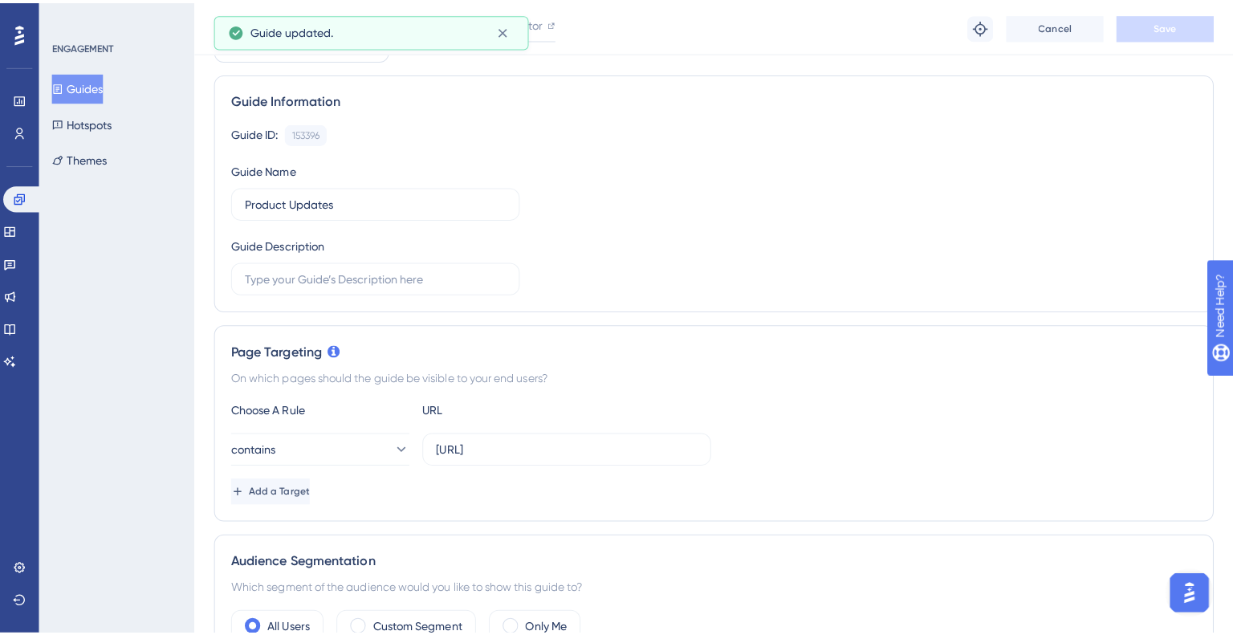
scroll to position [0, 0]
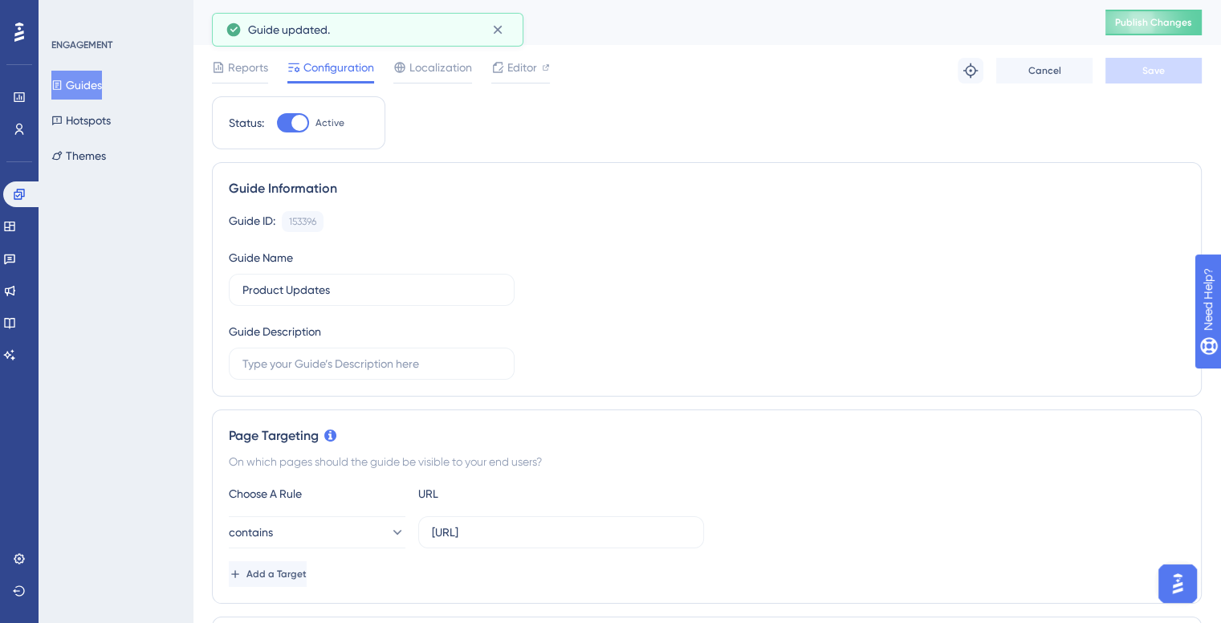
click at [1111, 23] on div "Product Updates Publish Changes" at bounding box center [707, 22] width 1029 height 45
click at [1150, 19] on span "Publish Changes" at bounding box center [1153, 22] width 77 height 13
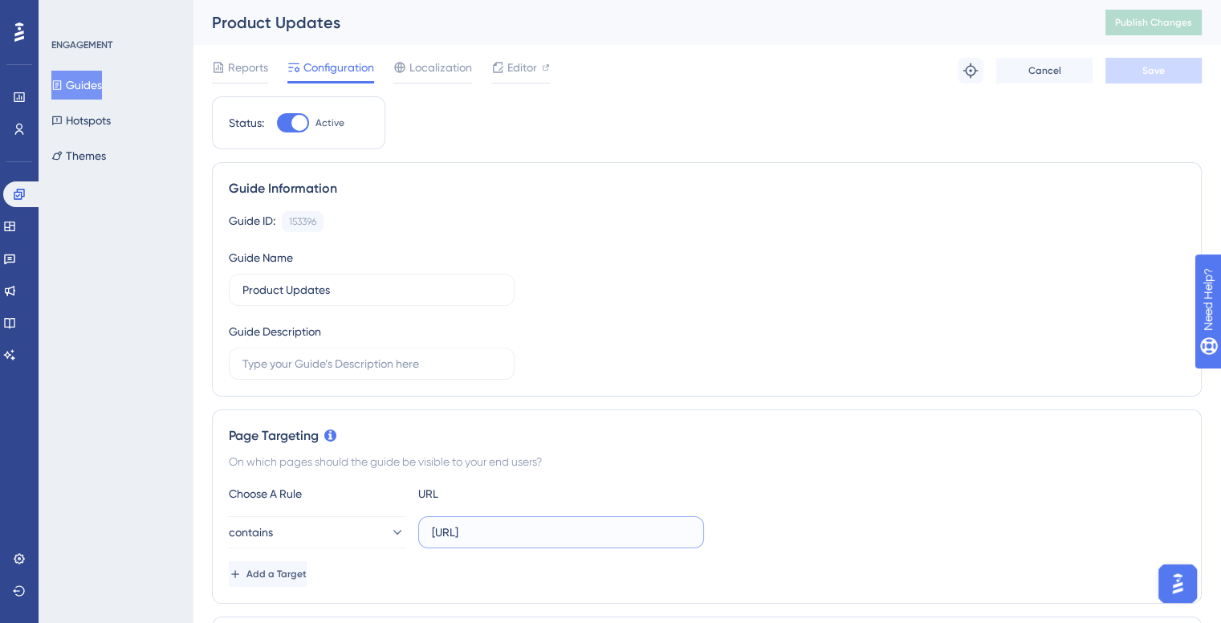
click at [593, 538] on input "[URL]" at bounding box center [561, 533] width 259 height 18
type input "[URL]"
click at [1131, 65] on button "Save" at bounding box center [1154, 71] width 96 height 26
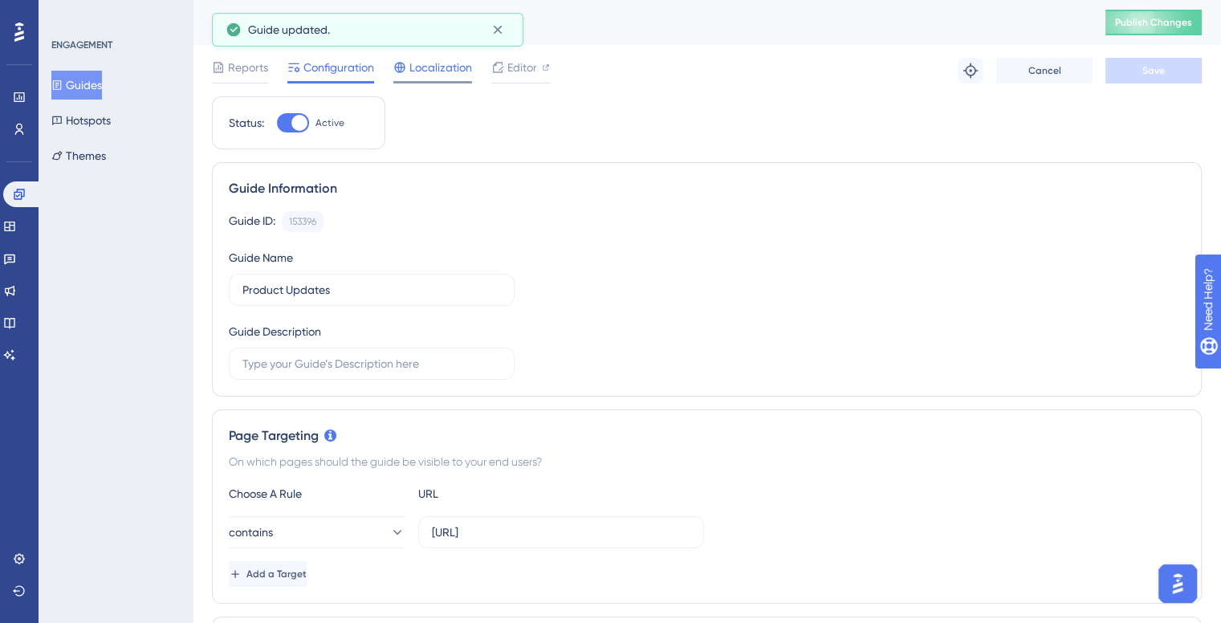
click at [447, 65] on span "Localization" at bounding box center [440, 67] width 63 height 19
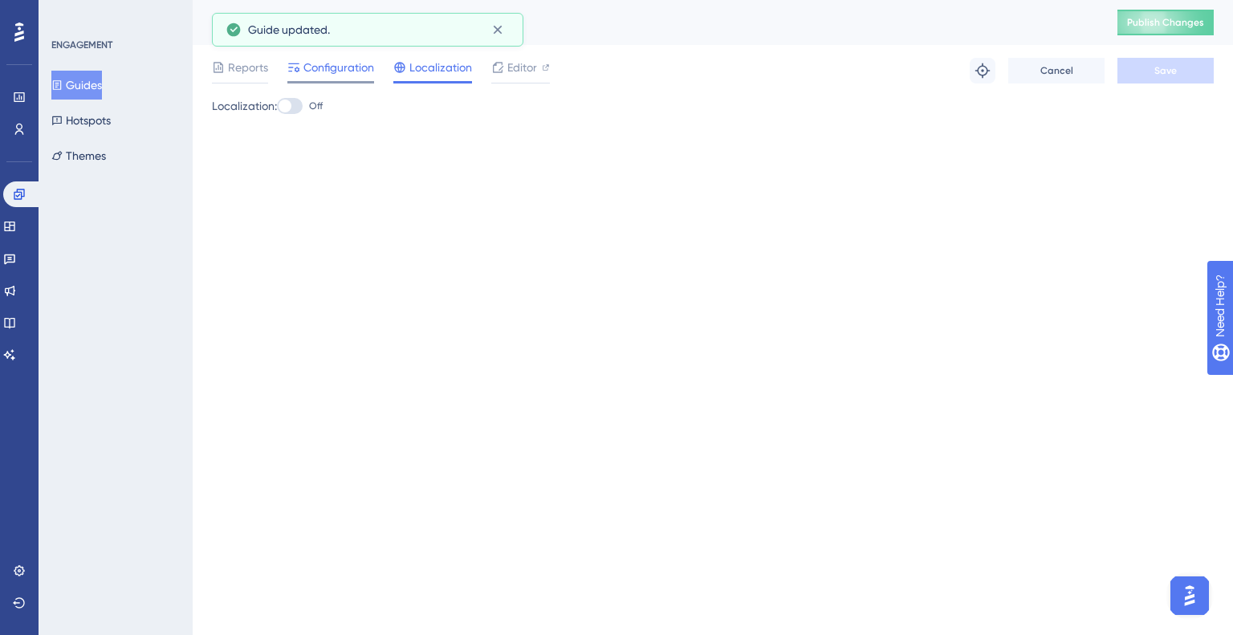
click at [299, 67] on div "Configuration" at bounding box center [330, 67] width 87 height 19
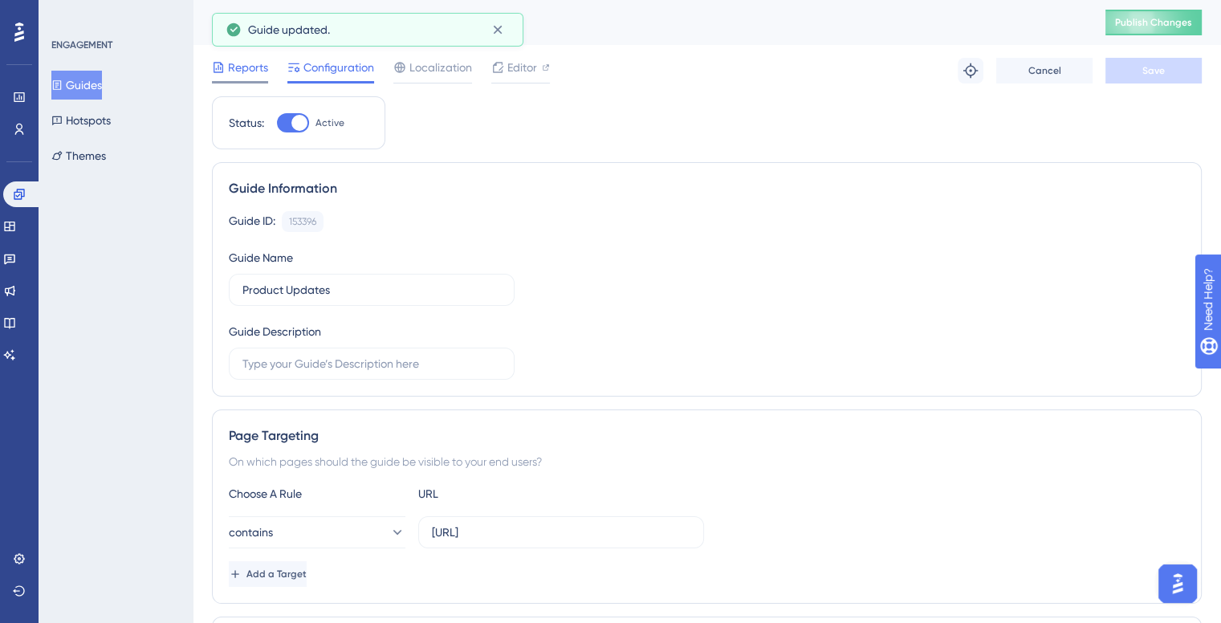
click at [251, 67] on span "Reports" at bounding box center [248, 67] width 40 height 19
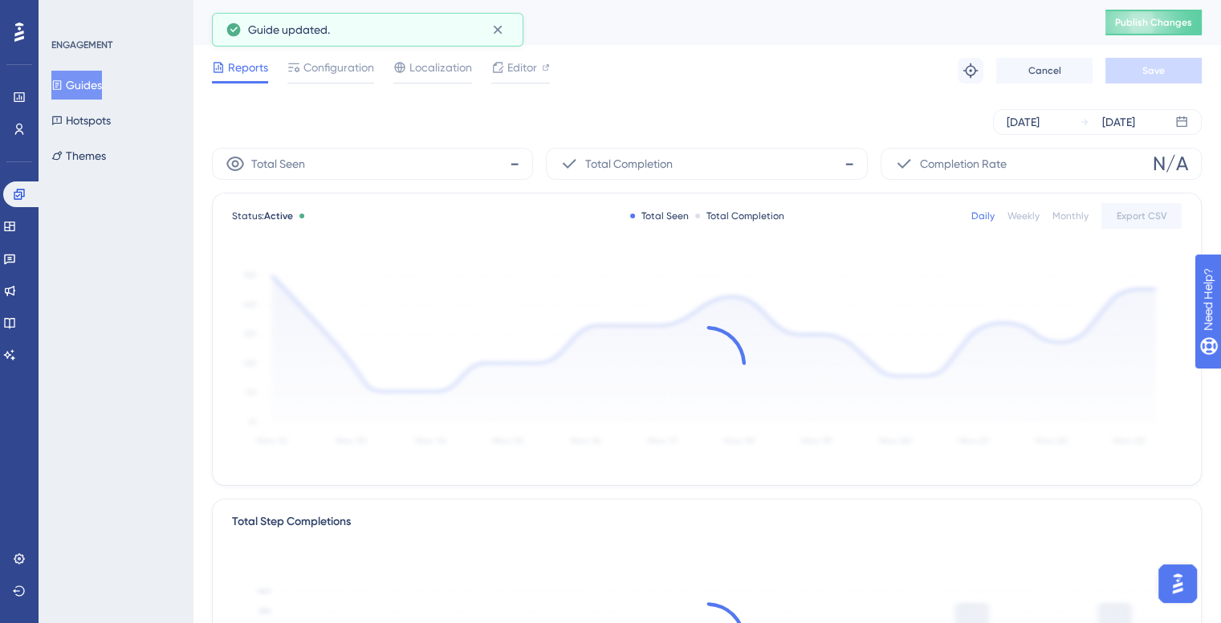
drag, startPoint x: 463, startPoint y: 76, endPoint x: 485, endPoint y: 54, distance: 31.2
click at [463, 75] on span "Localization" at bounding box center [440, 67] width 63 height 19
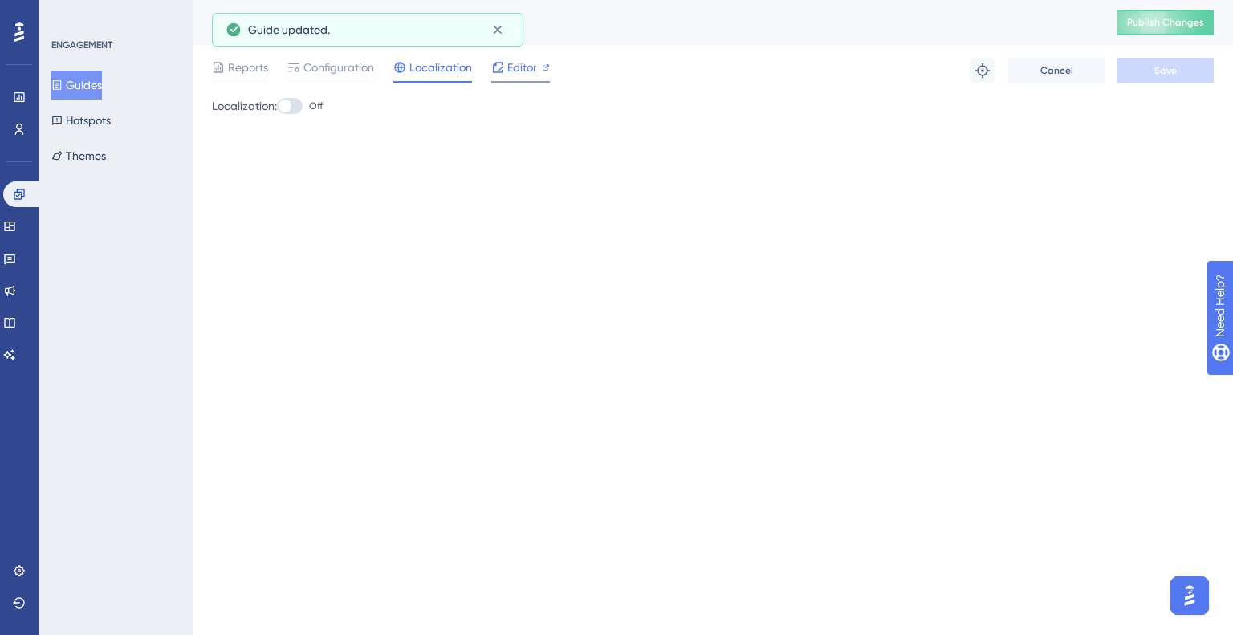
click at [532, 61] on span "Editor" at bounding box center [522, 67] width 30 height 19
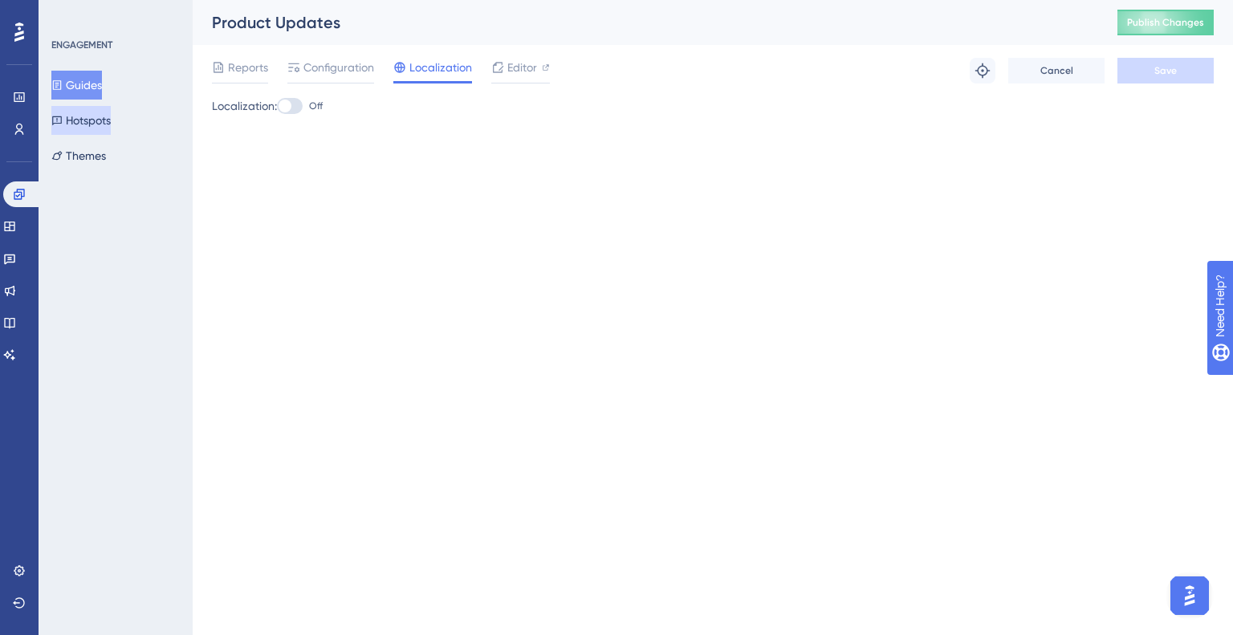
click at [81, 122] on button "Hotspots" at bounding box center [80, 120] width 59 height 29
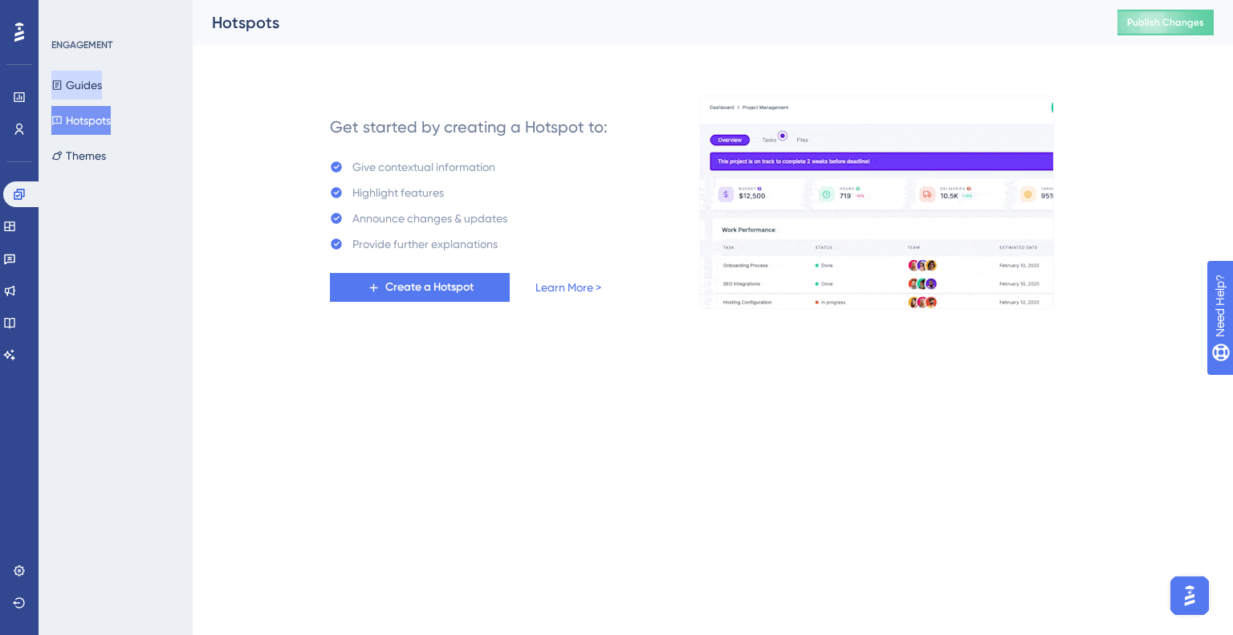
click at [79, 89] on button "Guides" at bounding box center [76, 85] width 51 height 29
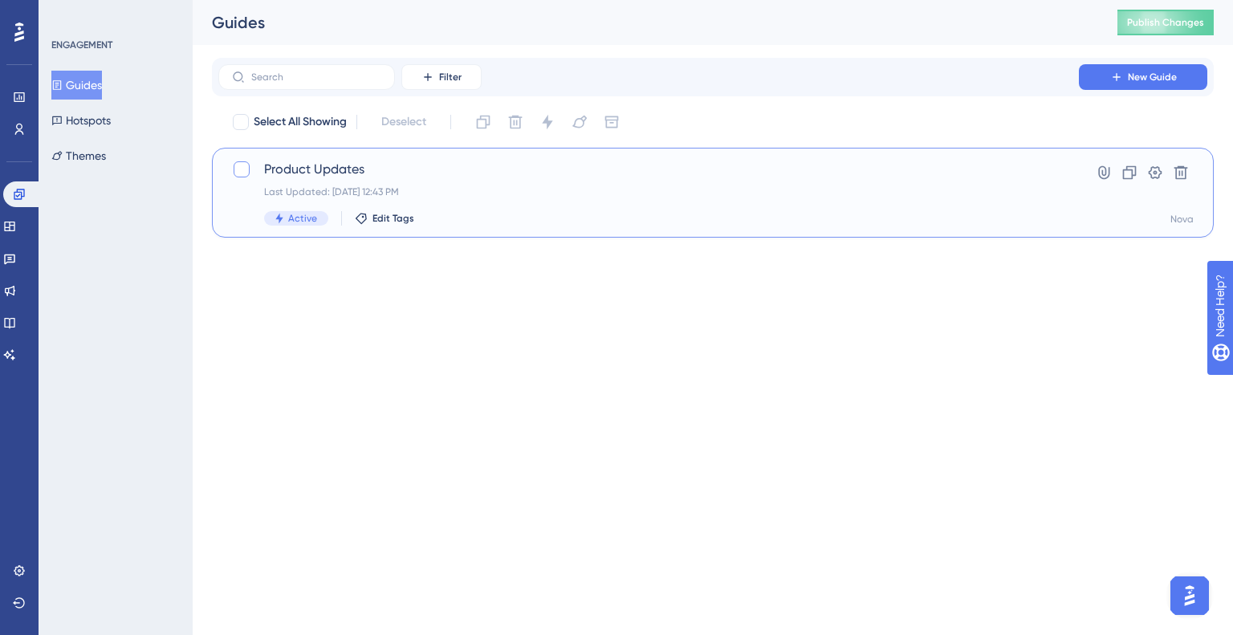
click at [238, 167] on div at bounding box center [242, 169] width 16 height 16
checkbox input "true"
click at [1185, 11] on button "Publish Changes" at bounding box center [1166, 23] width 96 height 26
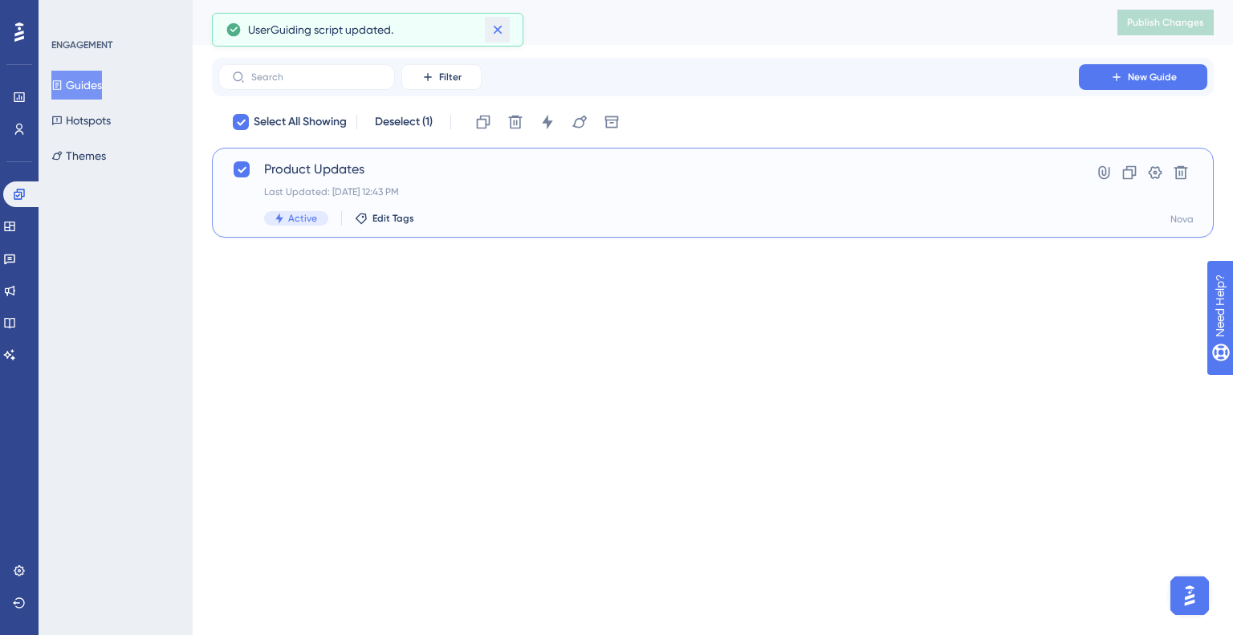
click at [498, 30] on button at bounding box center [497, 30] width 25 height 26
click at [500, 31] on div "Guides" at bounding box center [645, 22] width 866 height 22
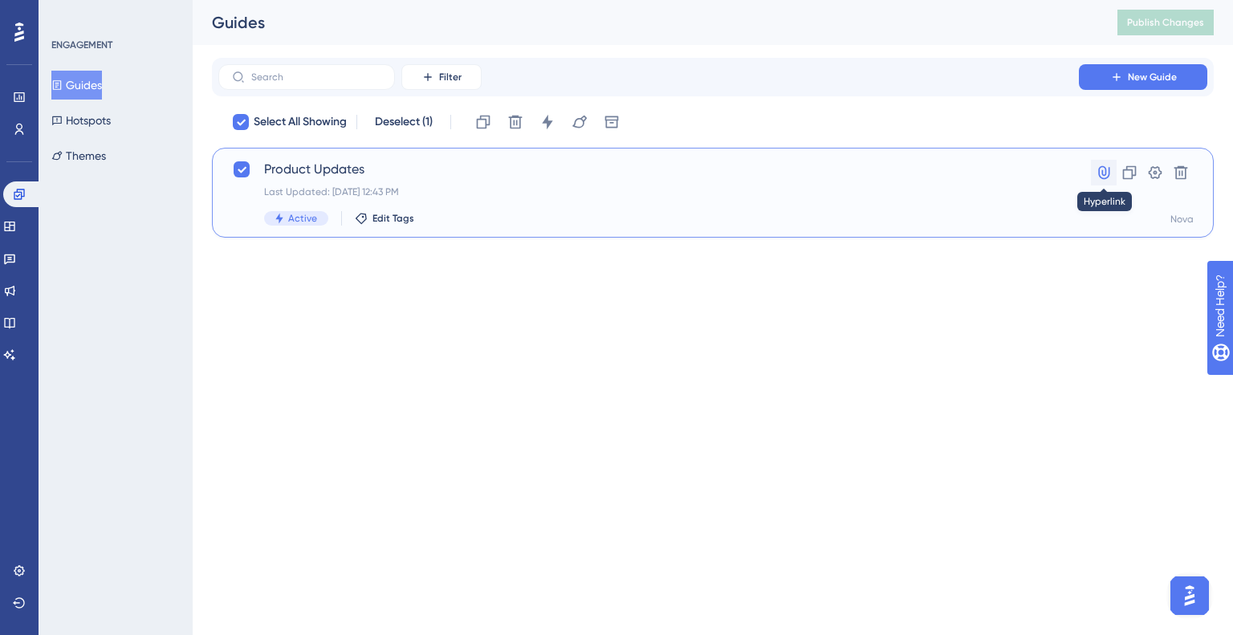
click at [1103, 171] on icon at bounding box center [1104, 173] width 16 height 16
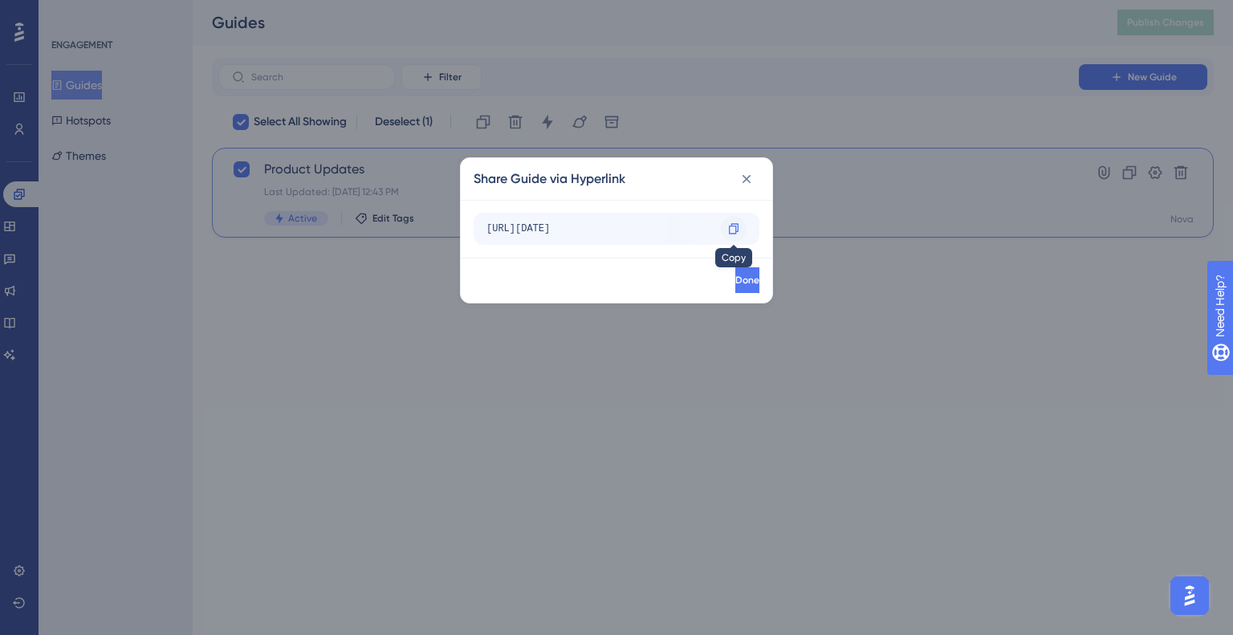
click at [732, 234] on icon at bounding box center [734, 228] width 10 height 10
